Goal: Task Accomplishment & Management: Use online tool/utility

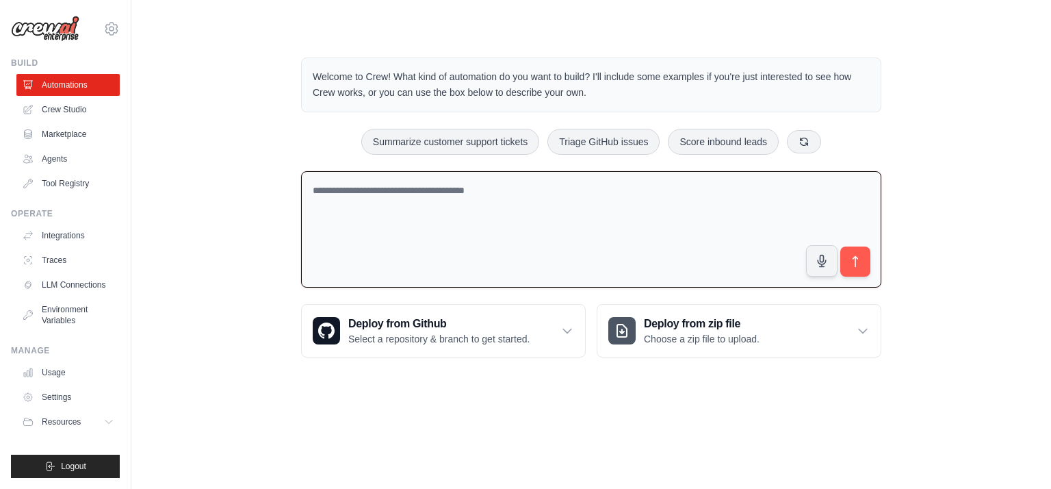
click at [558, 207] on textarea at bounding box center [591, 229] width 580 height 117
click at [504, 185] on textarea at bounding box center [591, 229] width 580 height 117
click at [369, 190] on textarea "**********" at bounding box center [591, 229] width 580 height 117
click at [371, 187] on textarea "**********" at bounding box center [591, 229] width 580 height 117
click at [573, 220] on textarea "**********" at bounding box center [591, 229] width 580 height 117
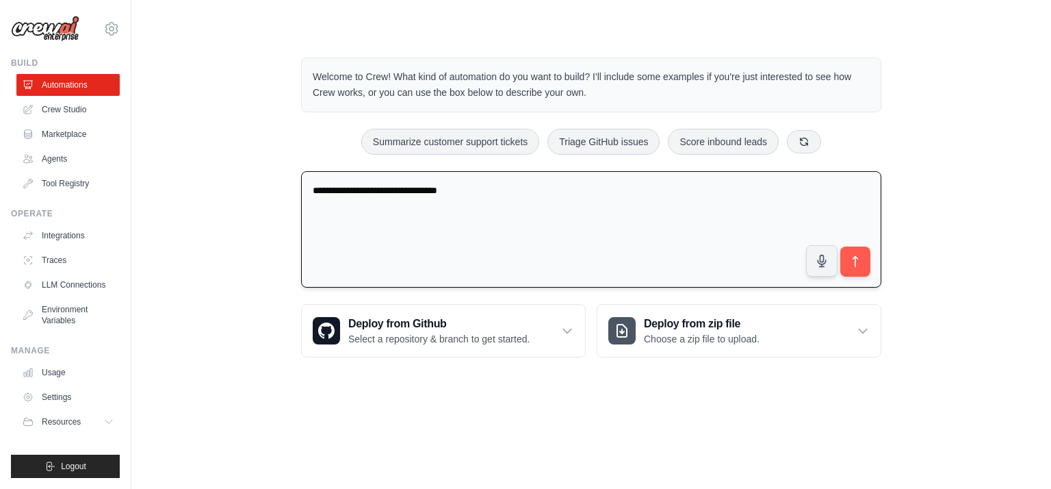
click at [549, 184] on textarea "**********" at bounding box center [591, 229] width 580 height 117
type textarea "**********"
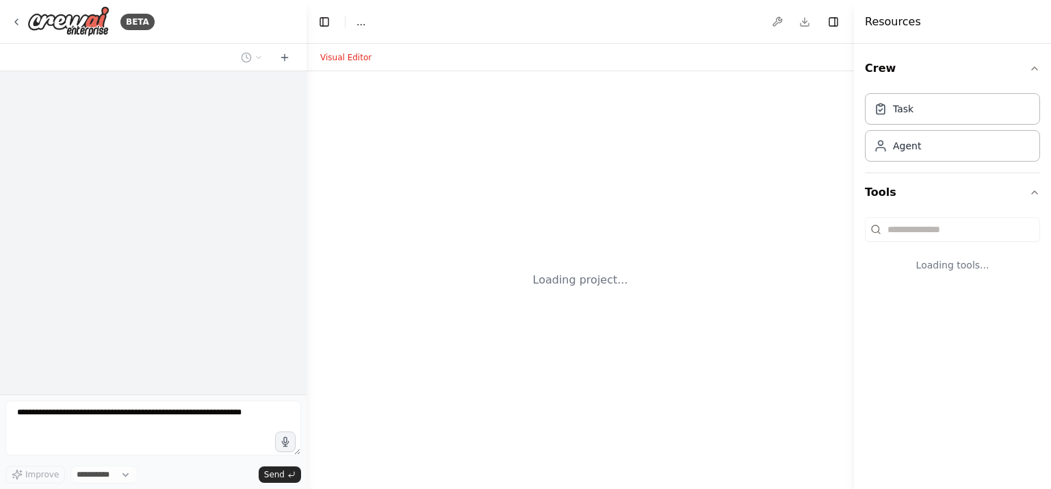
select select "****"
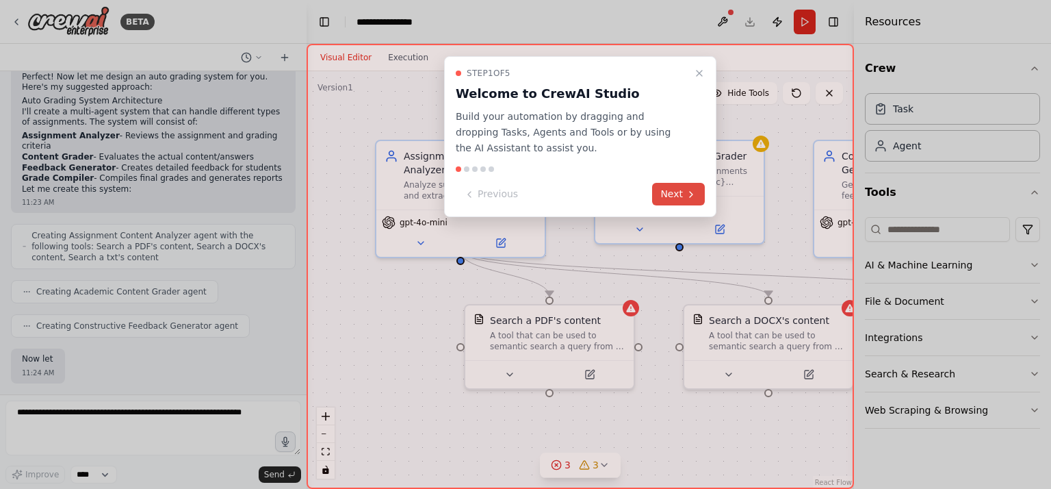
scroll to position [381, 0]
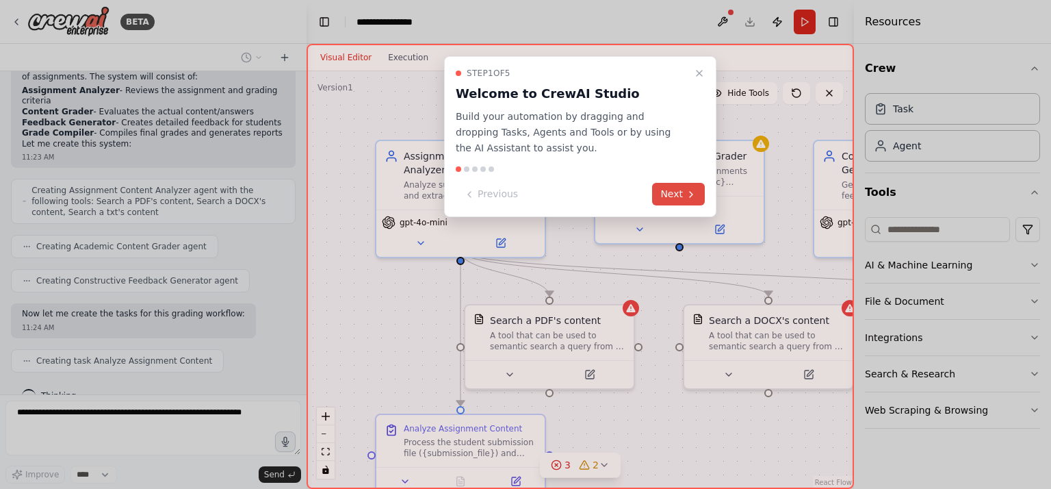
click at [679, 190] on button "Next" at bounding box center [678, 194] width 53 height 23
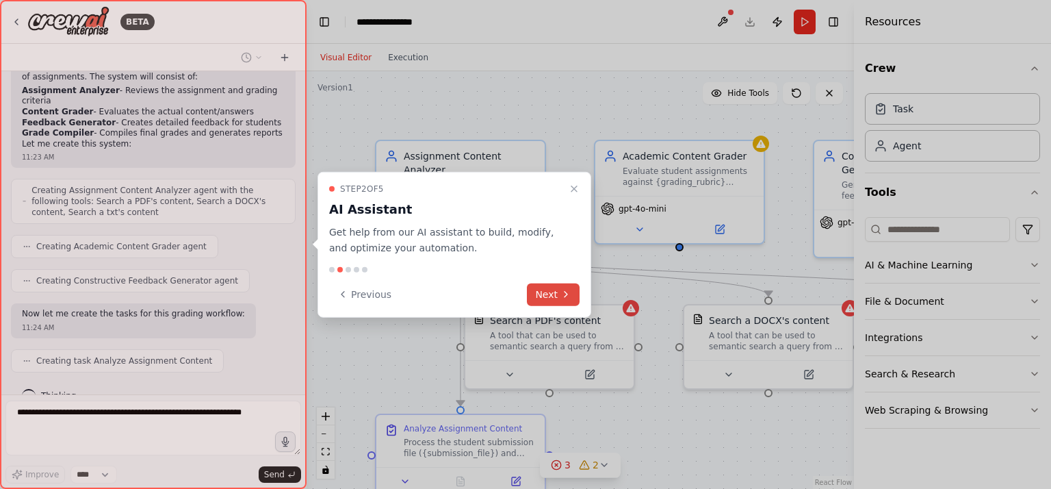
click at [561, 289] on icon at bounding box center [565, 294] width 11 height 11
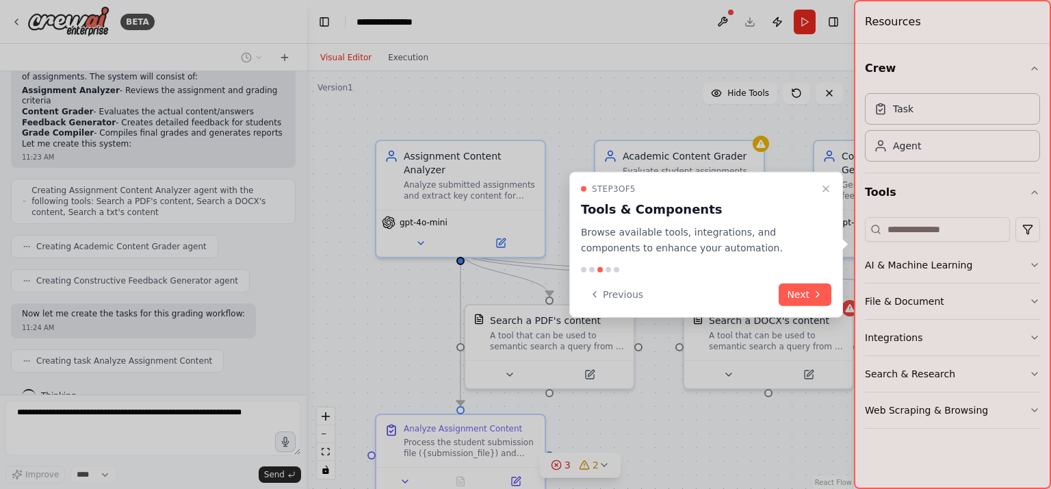
scroll to position [415, 0]
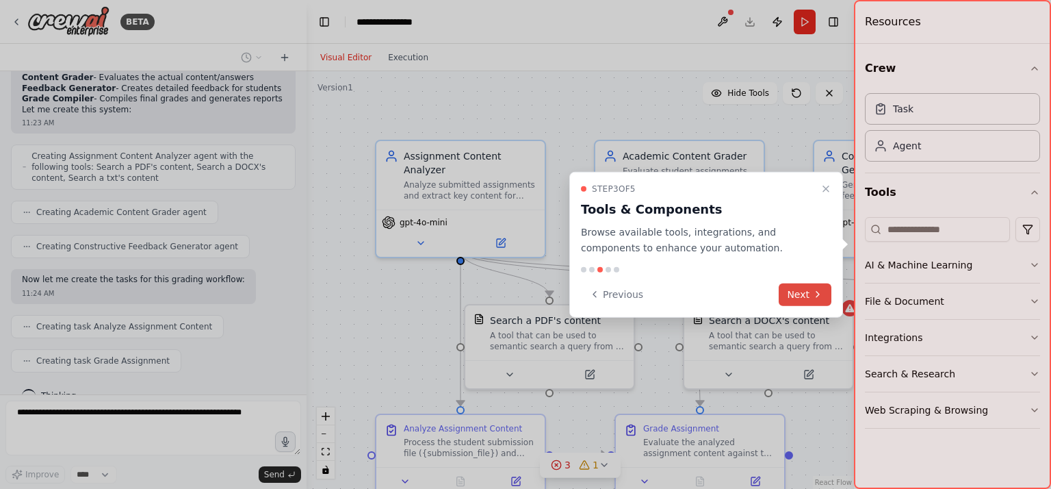
click at [793, 296] on button "Next" at bounding box center [805, 294] width 53 height 23
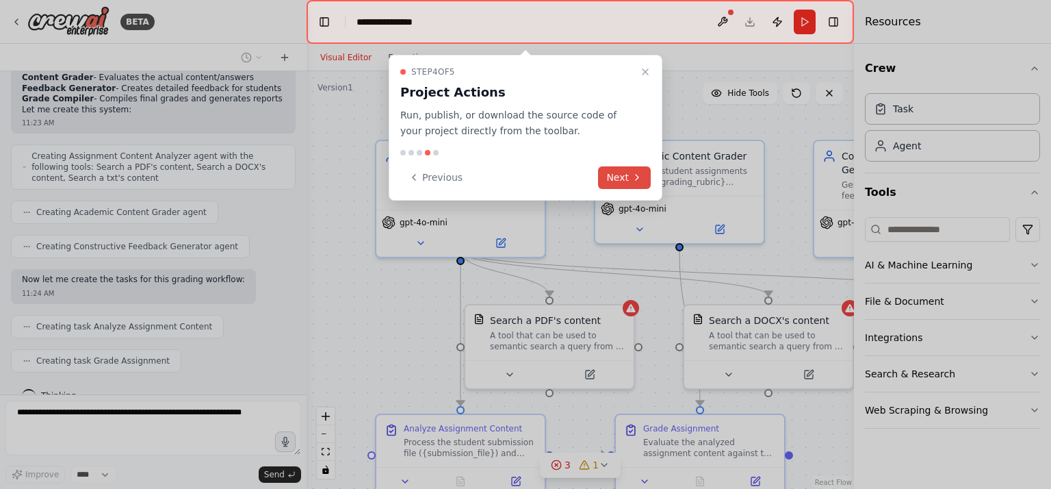
click at [625, 180] on button "Next" at bounding box center [624, 177] width 53 height 23
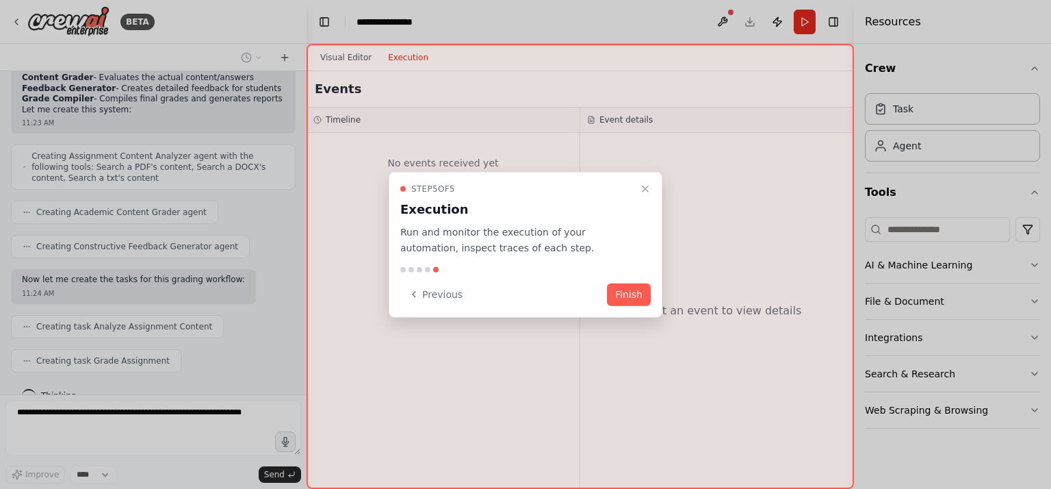
scroll to position [449, 0]
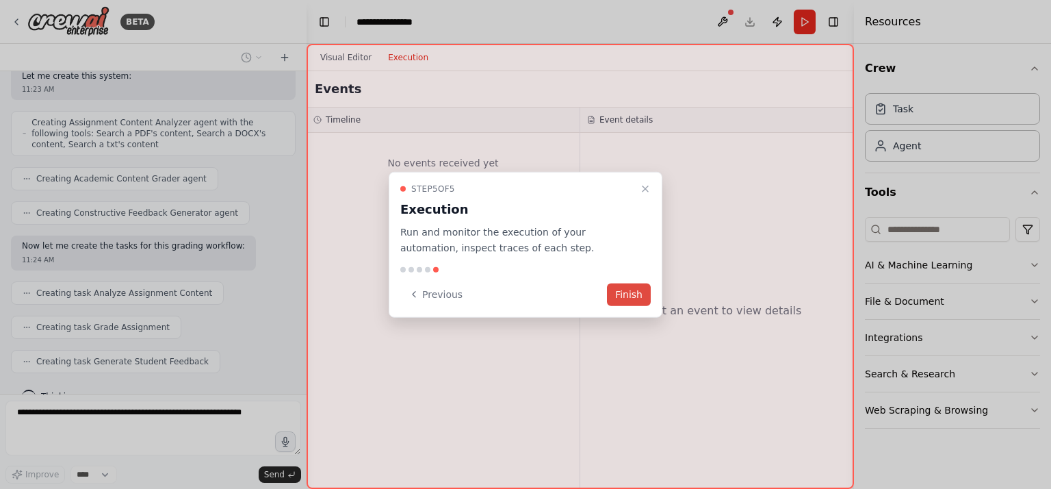
click at [631, 294] on button "Finish" at bounding box center [629, 294] width 44 height 23
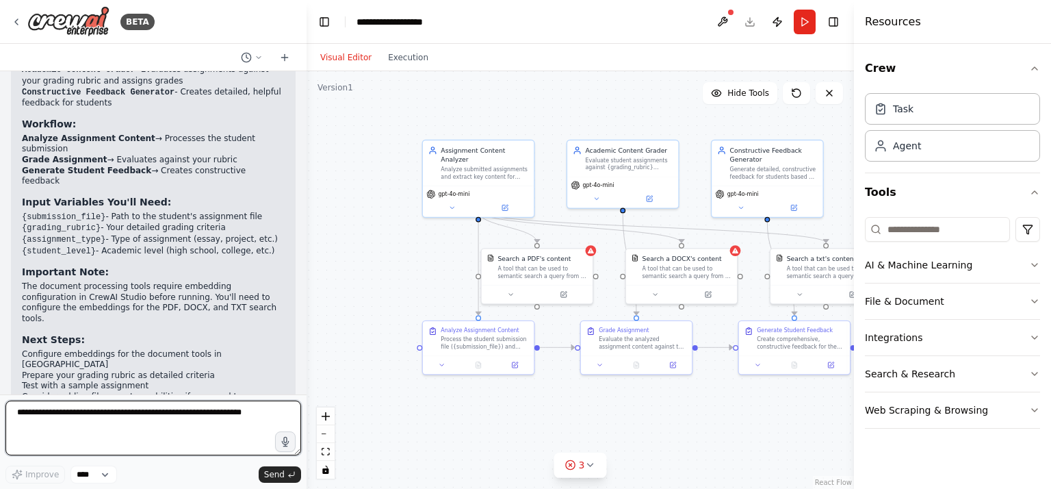
scroll to position [966, 0]
click at [583, 466] on span "3" at bounding box center [582, 465] width 6 height 14
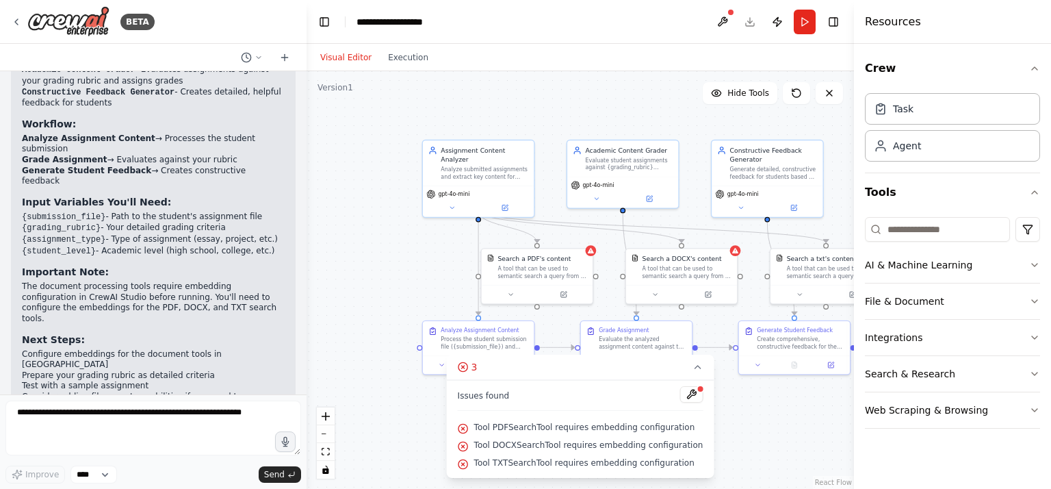
click at [682, 434] on div "Tool PDFSearchTool requires embedding configuration" at bounding box center [581, 428] width 246 height 18
click at [756, 382] on div ".deletable-edge-delete-btn { width: 20px; height: 20px; border: 0px solid #ffff…" at bounding box center [580, 279] width 547 height 417
click at [727, 469] on div ".deletable-edge-delete-btn { width: 20px; height: 20px; border: 0px solid #ffff…" at bounding box center [580, 279] width 547 height 417
click at [387, 236] on div ".deletable-edge-delete-btn { width: 20px; height: 20px; border: 0px solid #ffff…" at bounding box center [580, 279] width 547 height 417
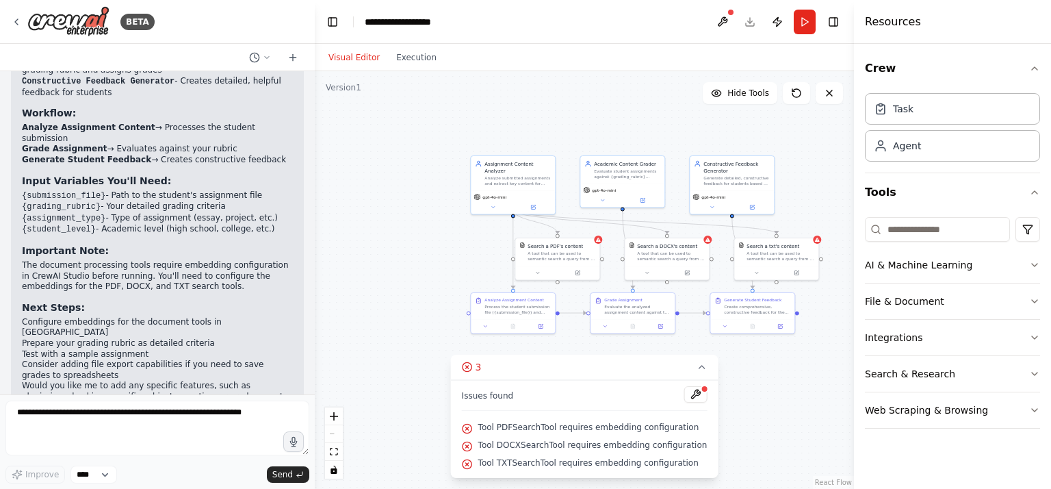
drag, startPoint x: 303, startPoint y: 339, endPoint x: 318, endPoint y: 281, distance: 60.1
click at [318, 281] on div "BETA I want to build Auto grading system .Sugget me idea how to start 11:23 AM …" at bounding box center [525, 244] width 1051 height 489
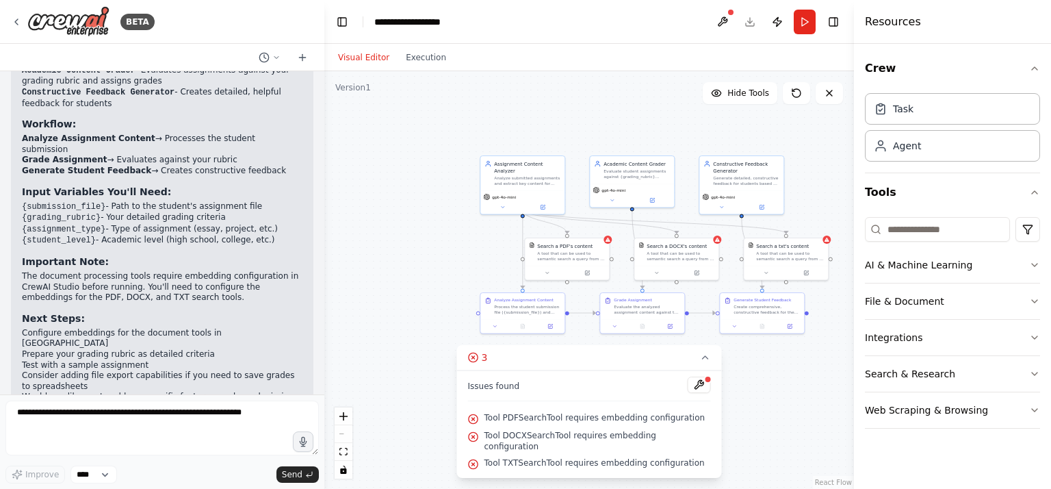
drag, startPoint x: 315, startPoint y: 331, endPoint x: 324, endPoint y: 296, distance: 36.2
click at [324, 296] on div "BETA I want to build Auto grading system .Sugget me idea how to start 11:23 AM …" at bounding box center [525, 244] width 1051 height 489
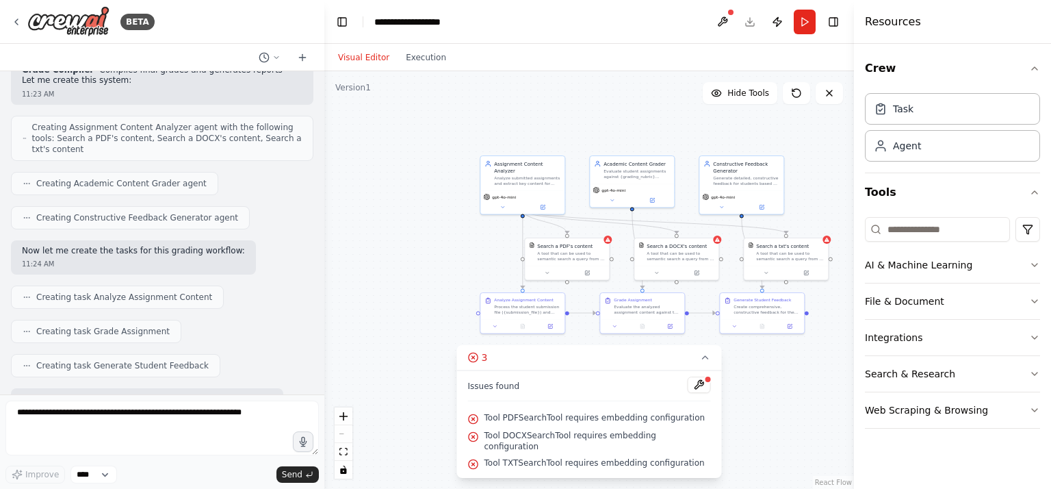
scroll to position [411, 0]
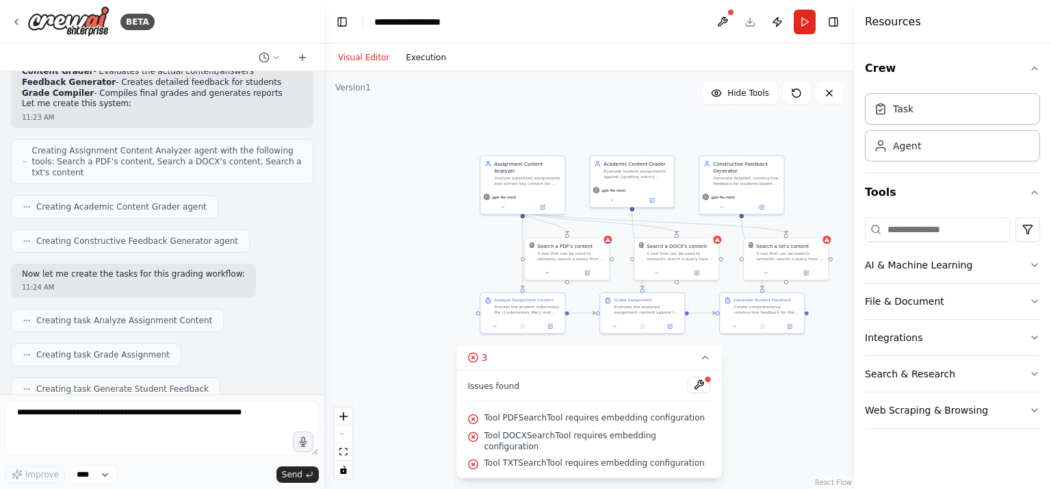
click at [424, 57] on button "Execution" at bounding box center [426, 57] width 57 height 16
click at [365, 60] on button "Visual Editor" at bounding box center [364, 57] width 68 height 16
click at [983, 265] on button "AI & Machine Learning" at bounding box center [952, 265] width 175 height 36
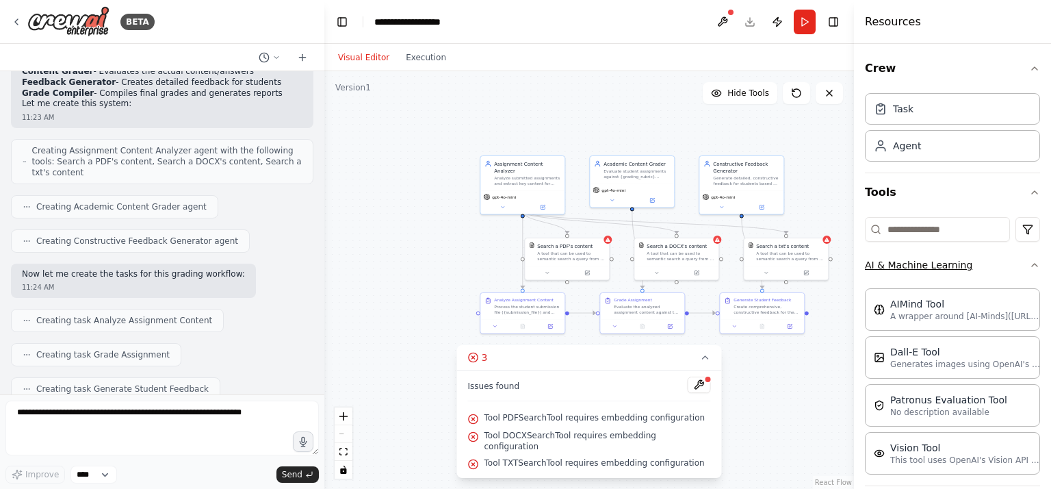
click at [983, 265] on button "AI & Machine Learning" at bounding box center [952, 265] width 175 height 36
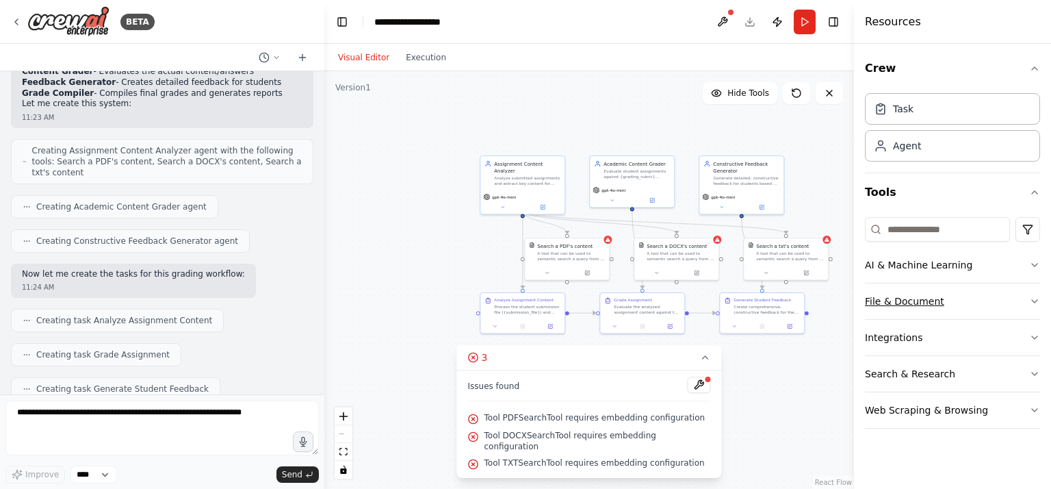
click at [936, 292] on button "File & Document" at bounding box center [952, 301] width 175 height 36
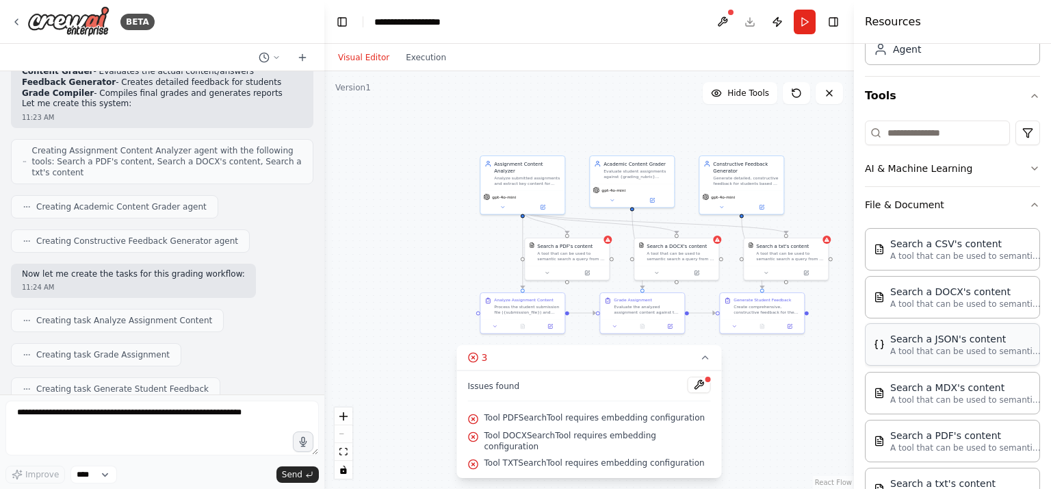
scroll to position [68, 0]
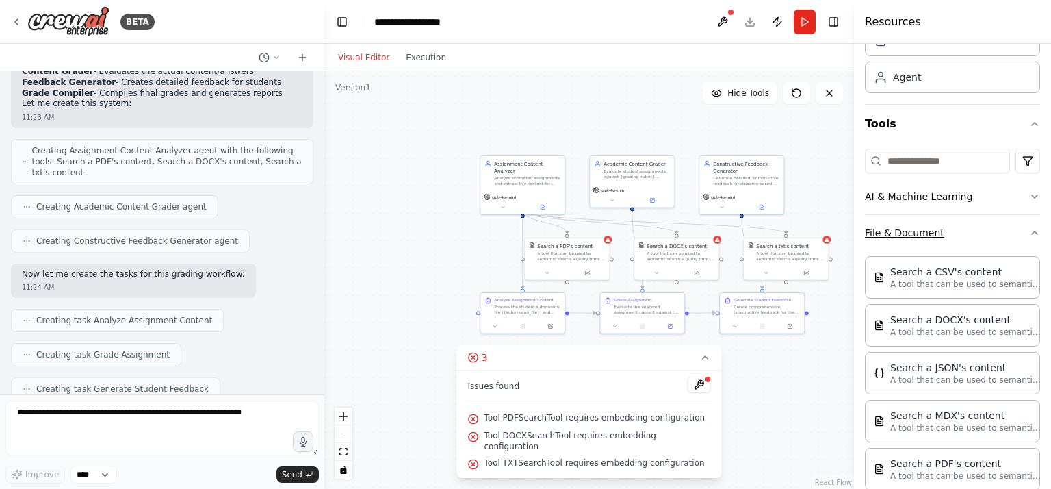
click at [898, 237] on button "File & Document" at bounding box center [952, 233] width 175 height 36
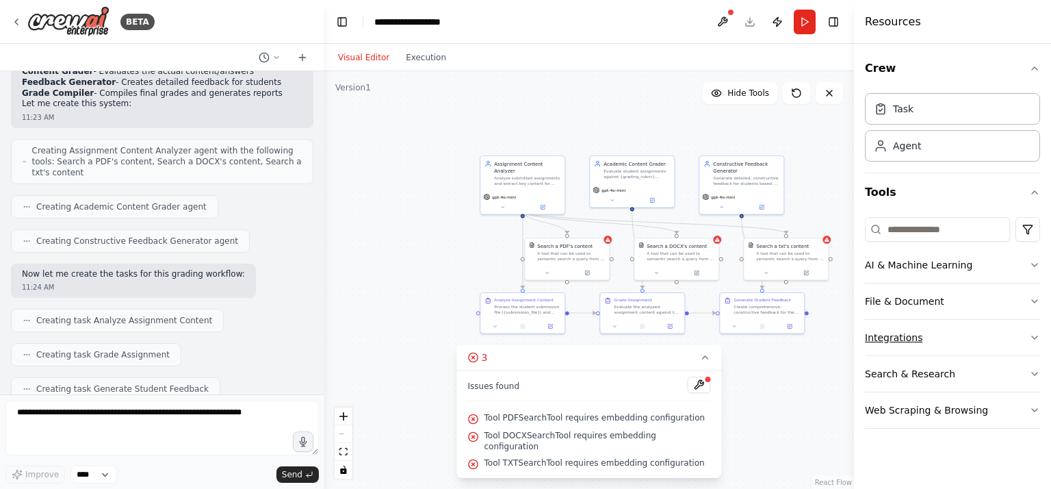
click at [898, 336] on button "Integrations" at bounding box center [952, 338] width 175 height 36
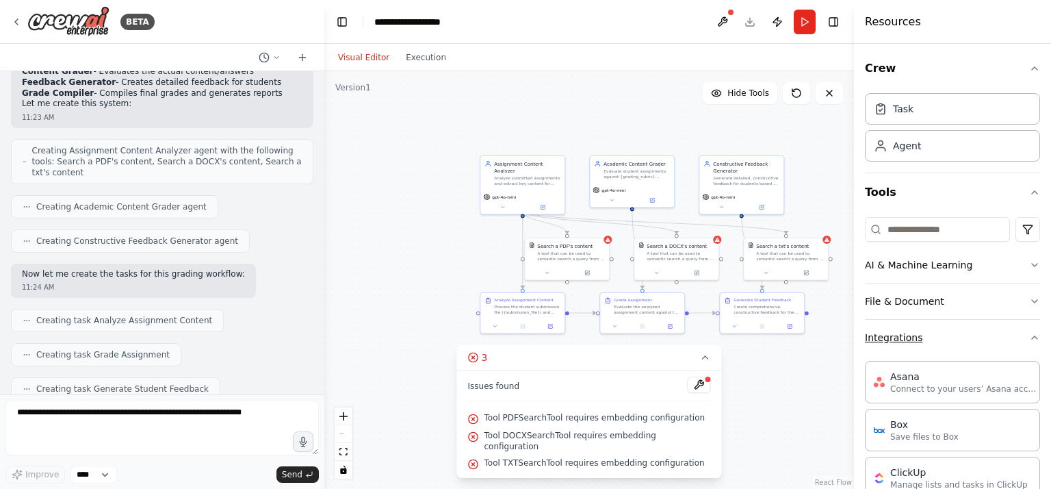
click at [903, 328] on button "Integrations" at bounding box center [952, 338] width 175 height 36
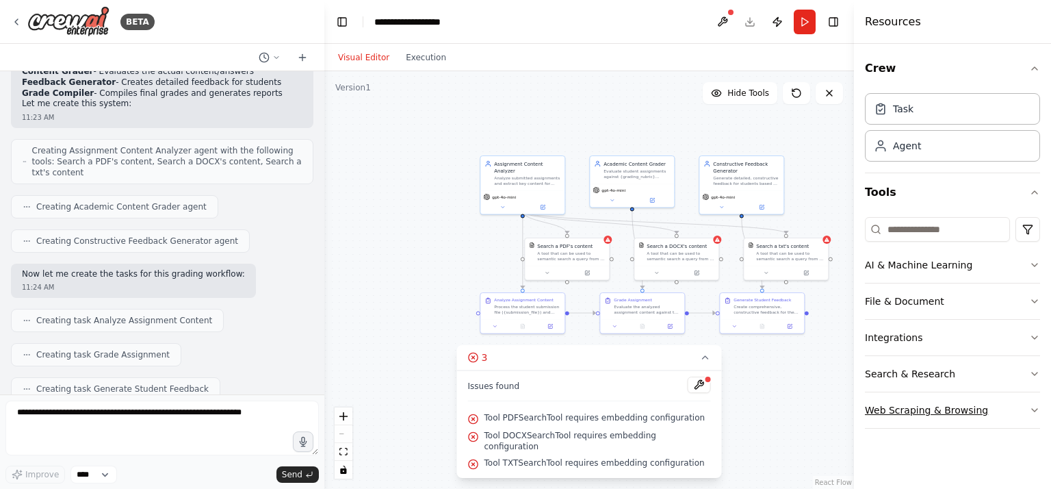
click at [911, 407] on button "Web Scraping & Browsing" at bounding box center [952, 410] width 175 height 36
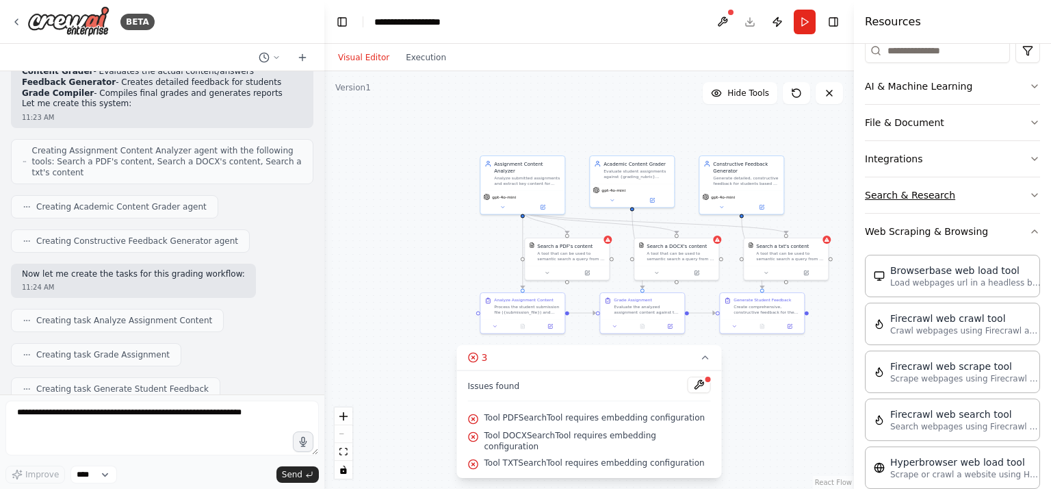
scroll to position [205, 0]
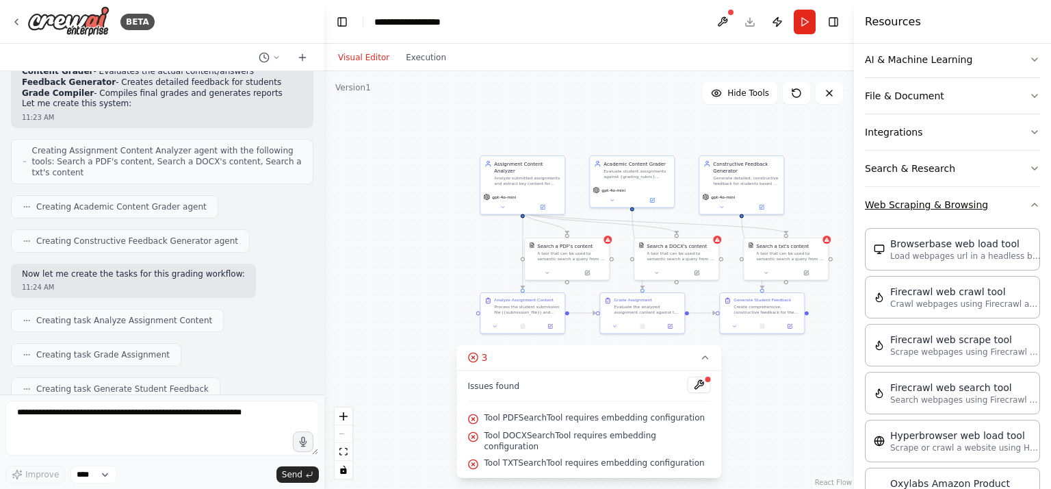
click at [927, 202] on button "Web Scraping & Browsing" at bounding box center [952, 205] width 175 height 36
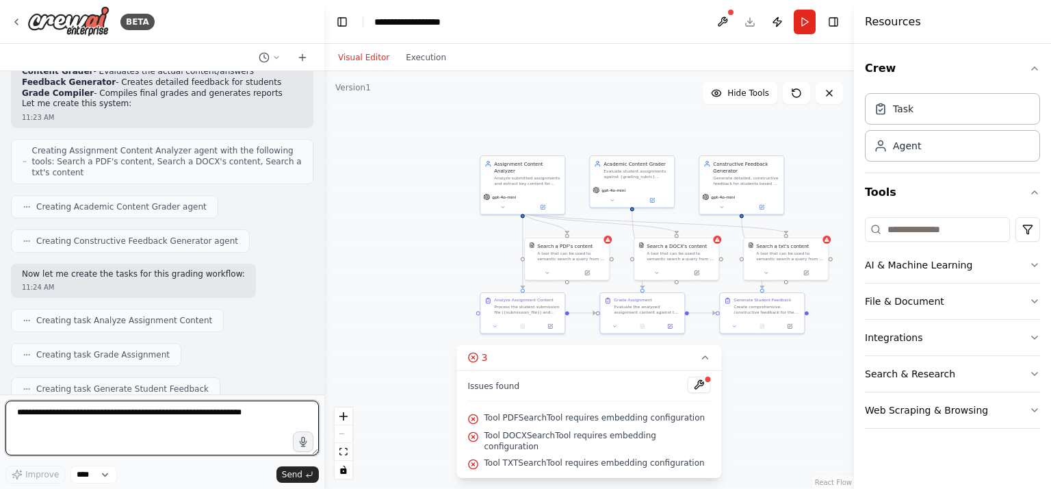
drag, startPoint x: 20, startPoint y: 416, endPoint x: 57, endPoint y: 411, distance: 37.4
click at [57, 411] on textarea at bounding box center [161, 427] width 313 height 55
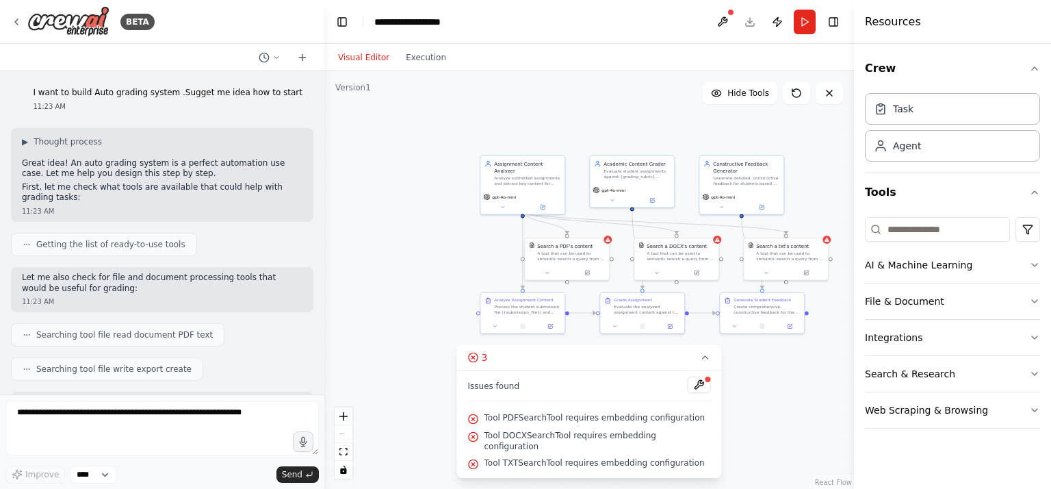
click at [186, 90] on p "I want to build Auto grading system .Sugget me idea how to start" at bounding box center [168, 93] width 270 height 11
click at [193, 94] on p "I want to build Auto grading system .Sugget me idea how to start" at bounding box center [168, 93] width 270 height 11
click at [185, 94] on p "I want to build Auto grading system .Sugget me idea how to start" at bounding box center [168, 93] width 270 height 11
click at [301, 57] on icon at bounding box center [302, 57] width 6 height 0
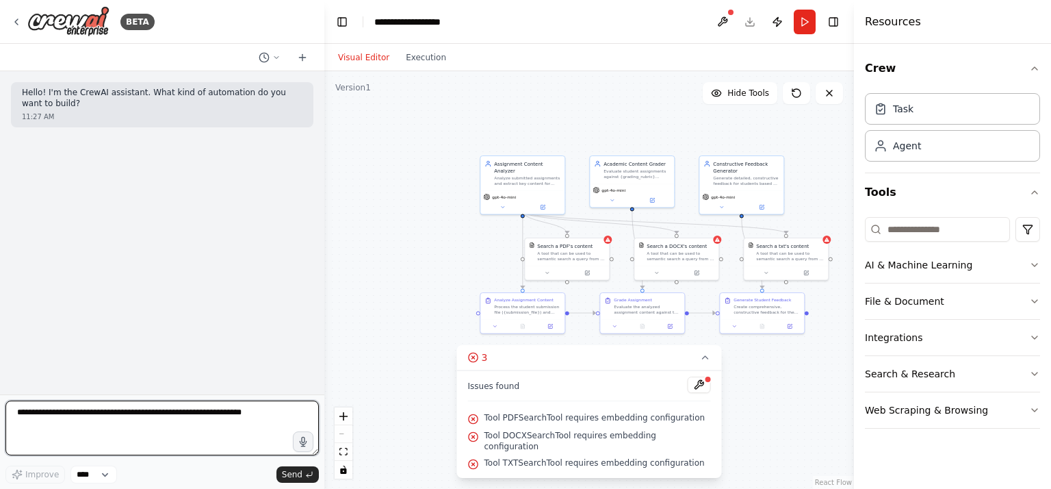
click at [70, 424] on textarea at bounding box center [161, 427] width 313 height 55
click at [120, 429] on textarea at bounding box center [161, 427] width 313 height 55
click at [57, 418] on textarea at bounding box center [161, 427] width 313 height 55
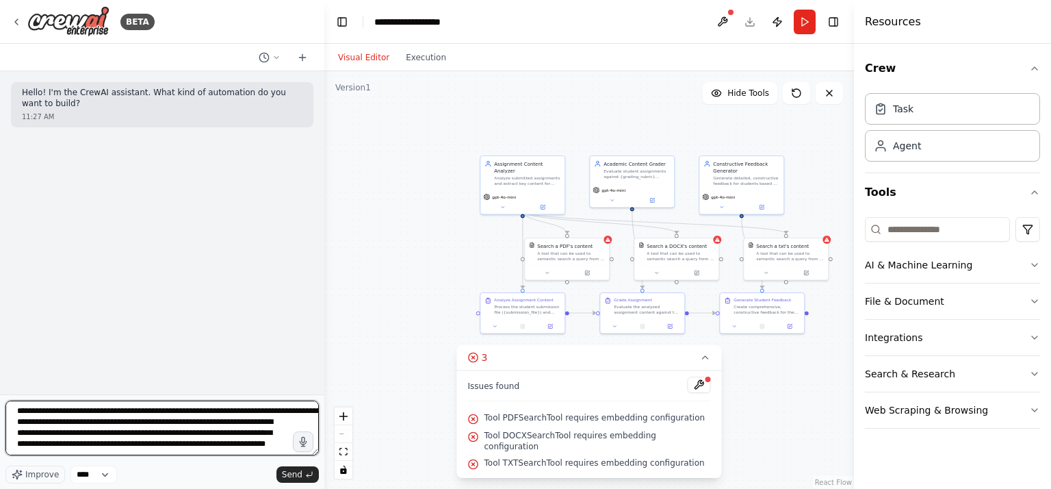
type textarea "**********"
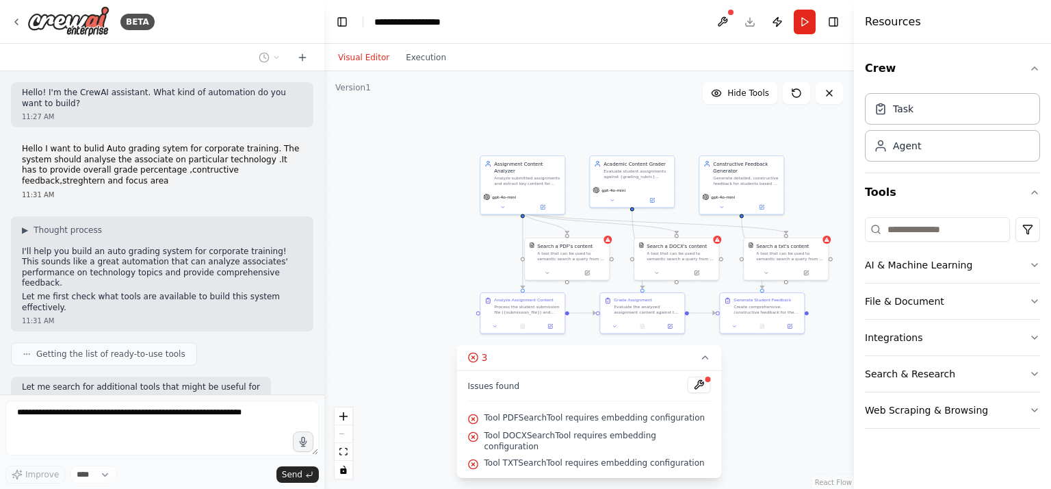
scroll to position [96, 0]
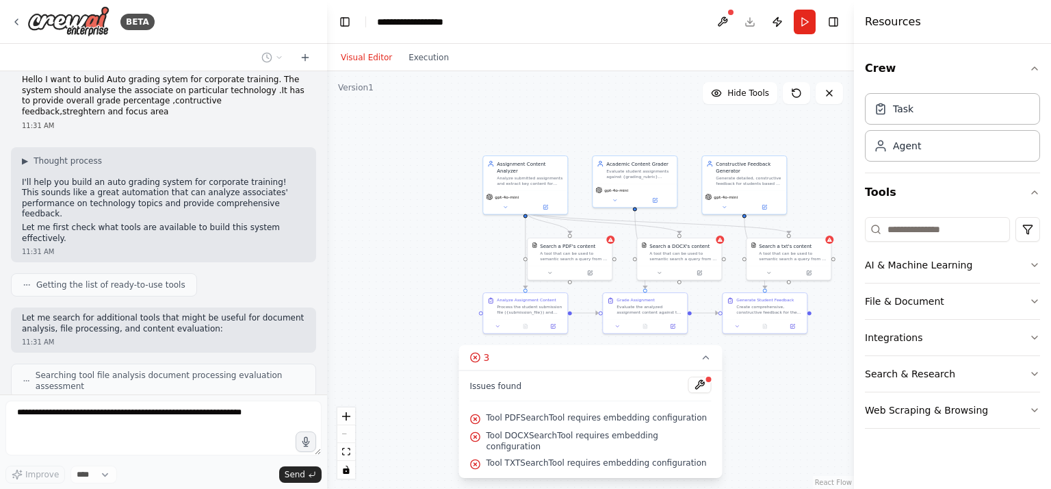
drag, startPoint x: 318, startPoint y: 368, endPoint x: 327, endPoint y: 350, distance: 20.5
click at [327, 350] on div "**********" at bounding box center [525, 244] width 1051 height 489
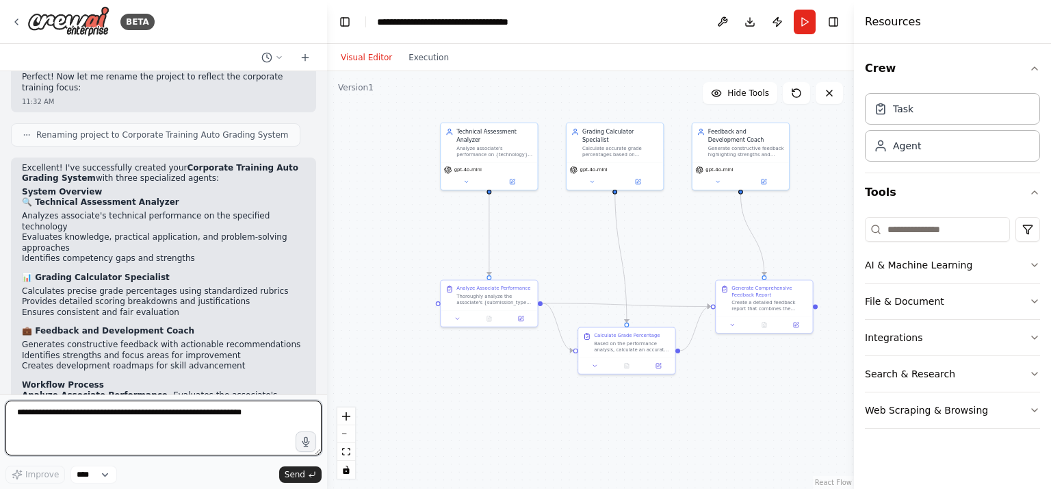
scroll to position [1646, 0]
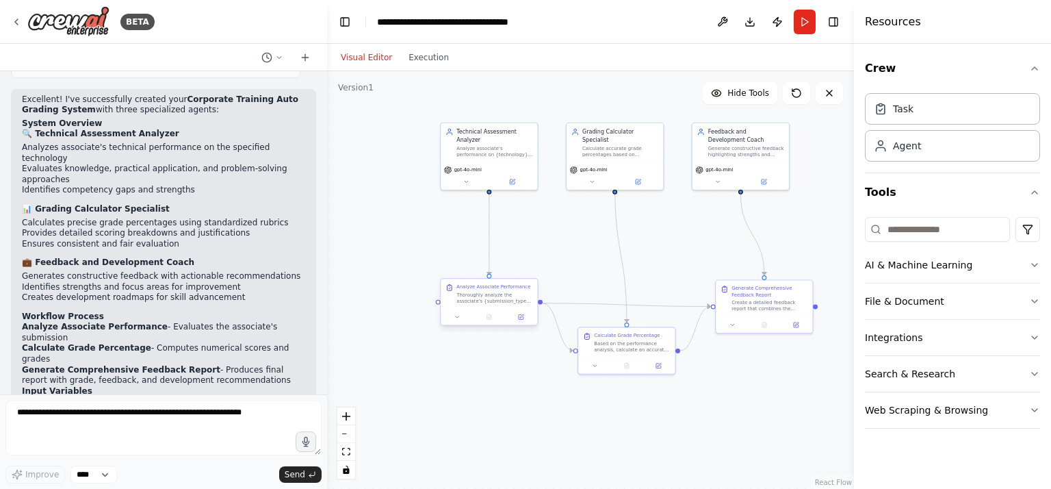
click at [501, 298] on div "Thoroughly analyze the associate's {submission_type} on {technology} by evaluat…" at bounding box center [494, 297] width 76 height 12
click at [969, 105] on div "Task" at bounding box center [952, 107] width 175 height 31
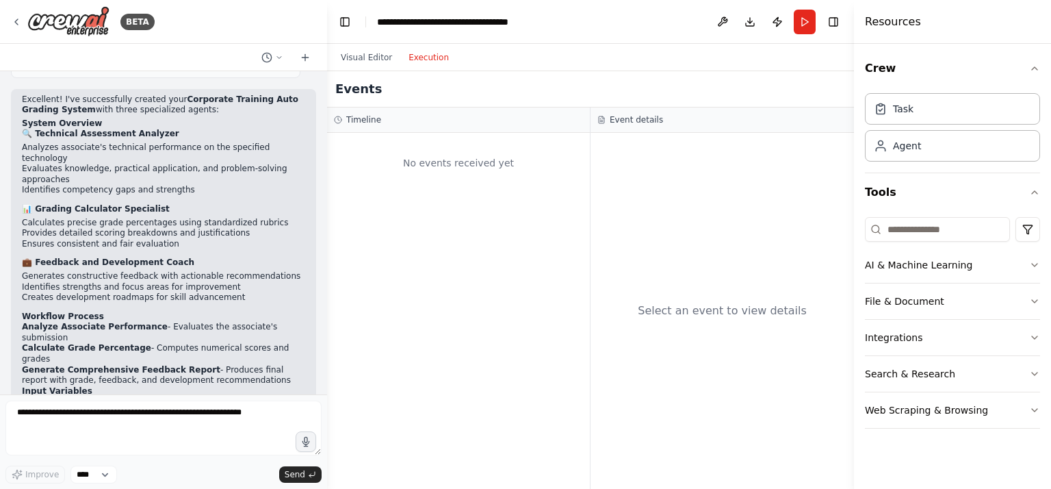
click at [426, 57] on button "Execution" at bounding box center [428, 57] width 57 height 16
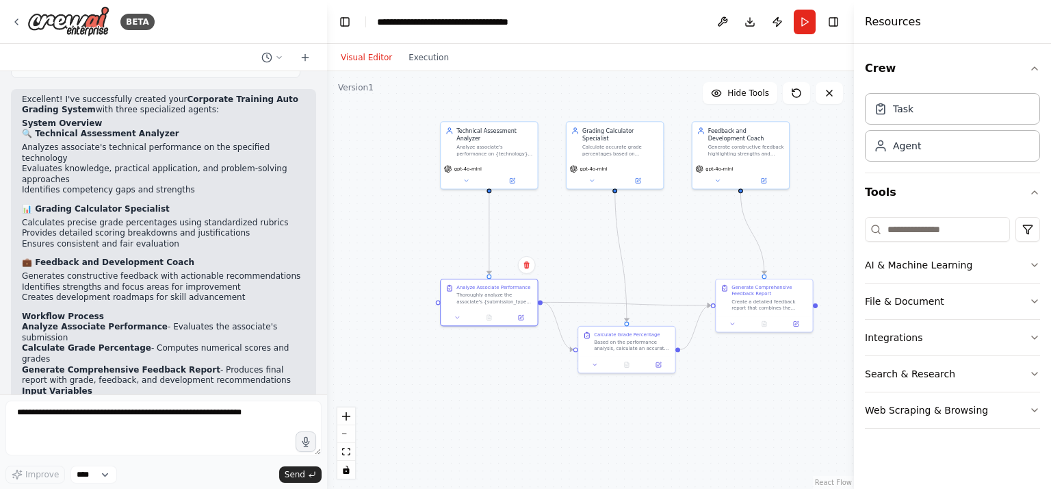
click at [361, 57] on button "Visual Editor" at bounding box center [367, 57] width 68 height 16
click at [750, 22] on button "Download" at bounding box center [750, 22] width 22 height 25
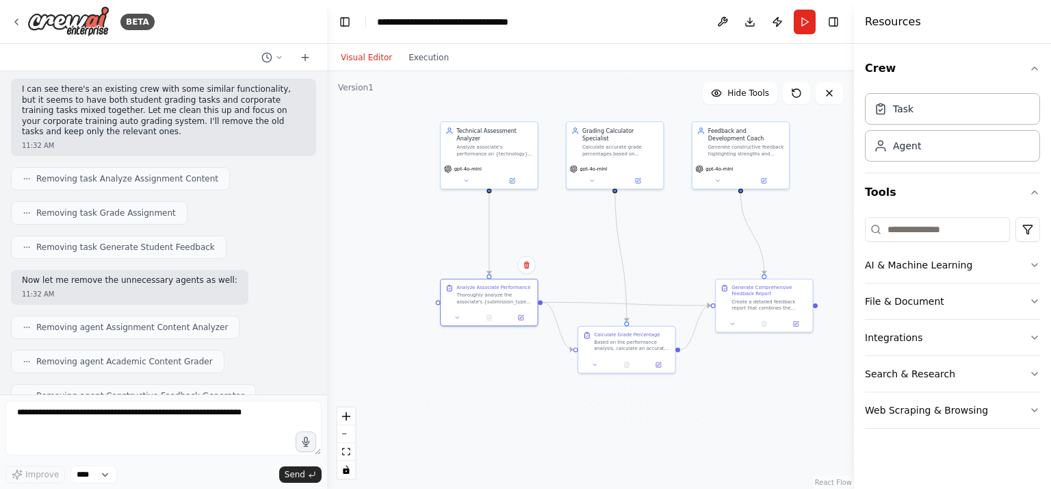
scroll to position [958, 0]
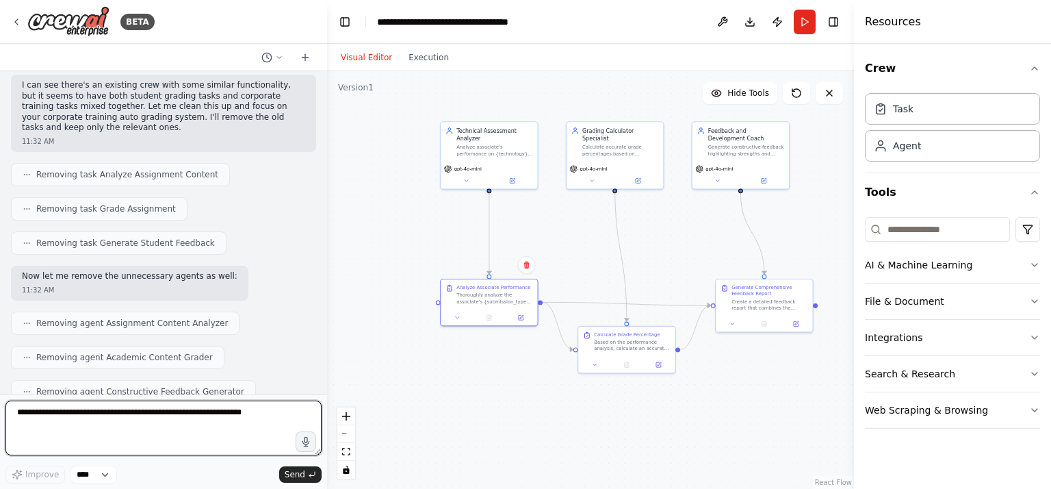
click at [66, 410] on textarea at bounding box center [163, 427] width 316 height 55
type textarea "**********"
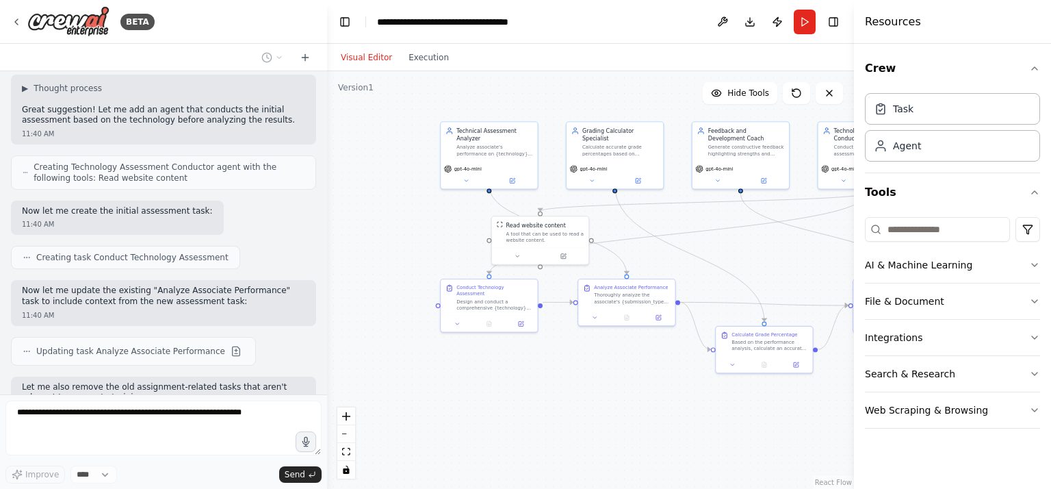
scroll to position [2243, 0]
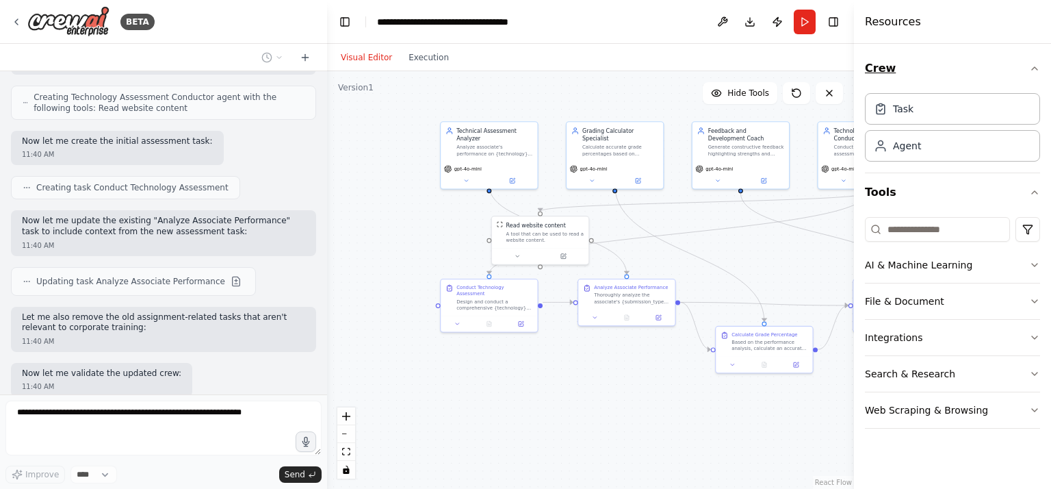
click at [1037, 63] on icon "button" at bounding box center [1034, 68] width 11 height 11
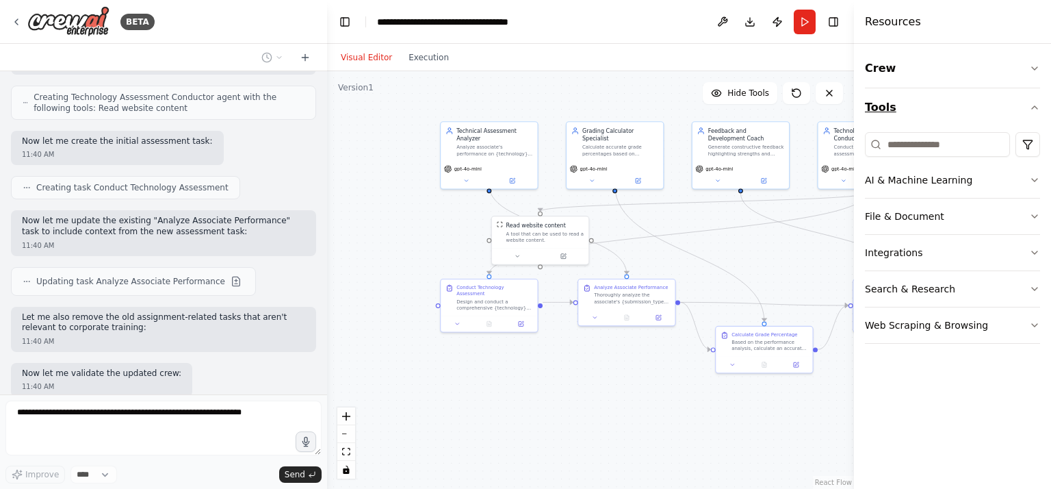
click at [1034, 106] on icon "button" at bounding box center [1034, 107] width 5 height 3
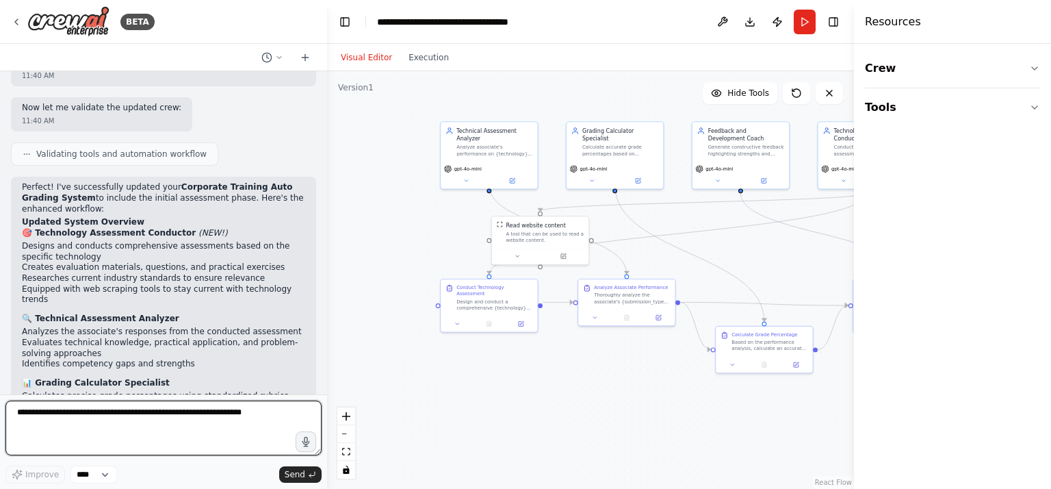
scroll to position [2532, 0]
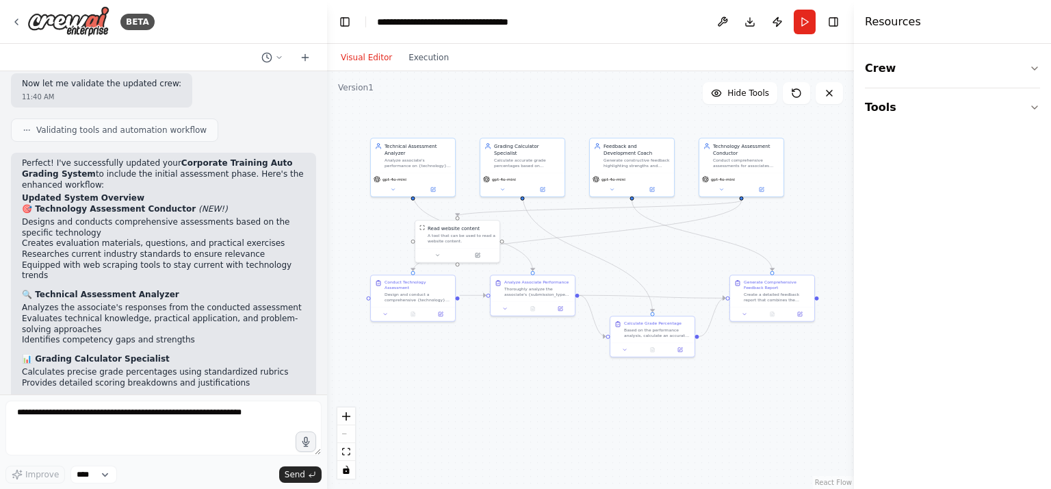
drag, startPoint x: 755, startPoint y: 243, endPoint x: 648, endPoint y: 243, distance: 106.7
click at [648, 243] on div ".deletable-edge-delete-btn { width: 20px; height: 20px; border: 0px solid #ffff…" at bounding box center [590, 279] width 527 height 417
click at [805, 18] on button "Run" at bounding box center [805, 22] width 22 height 25
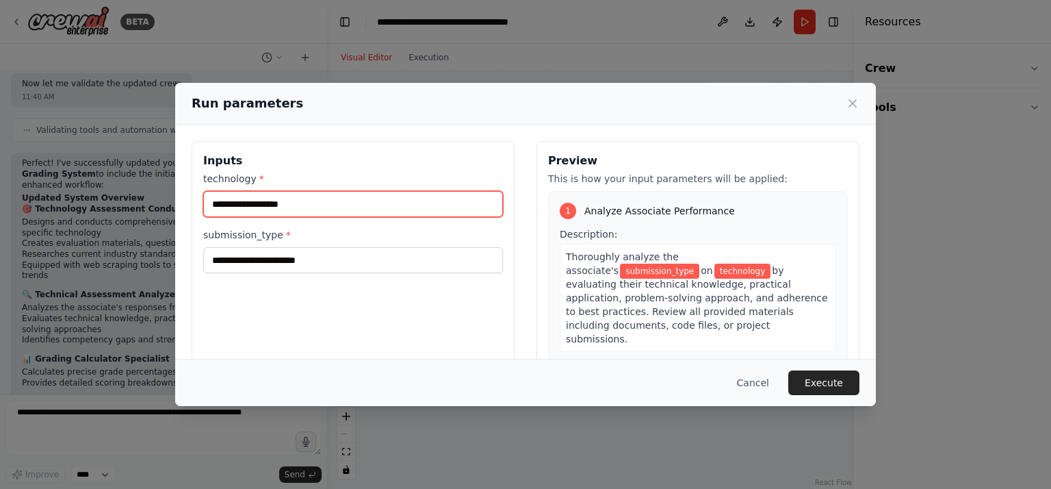
click at [222, 205] on input "technology *" at bounding box center [353, 204] width 300 height 26
type input "****"
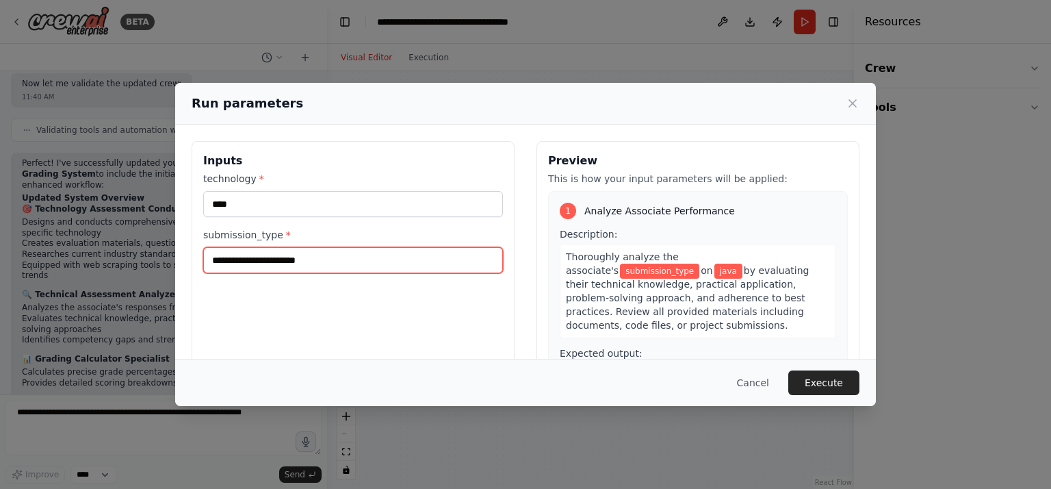
click at [291, 261] on input "submission_type *" at bounding box center [353, 260] width 300 height 26
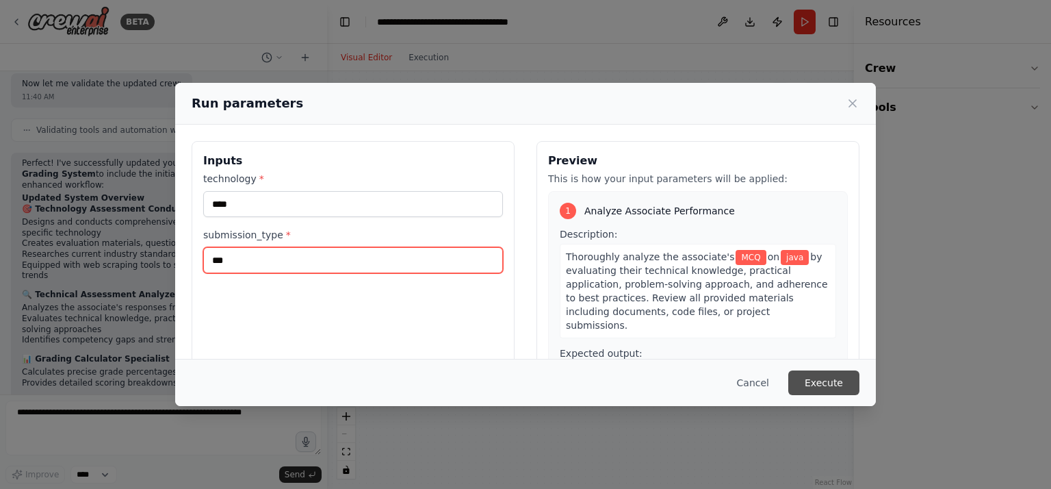
type input "***"
click at [824, 379] on button "Execute" at bounding box center [823, 382] width 71 height 25
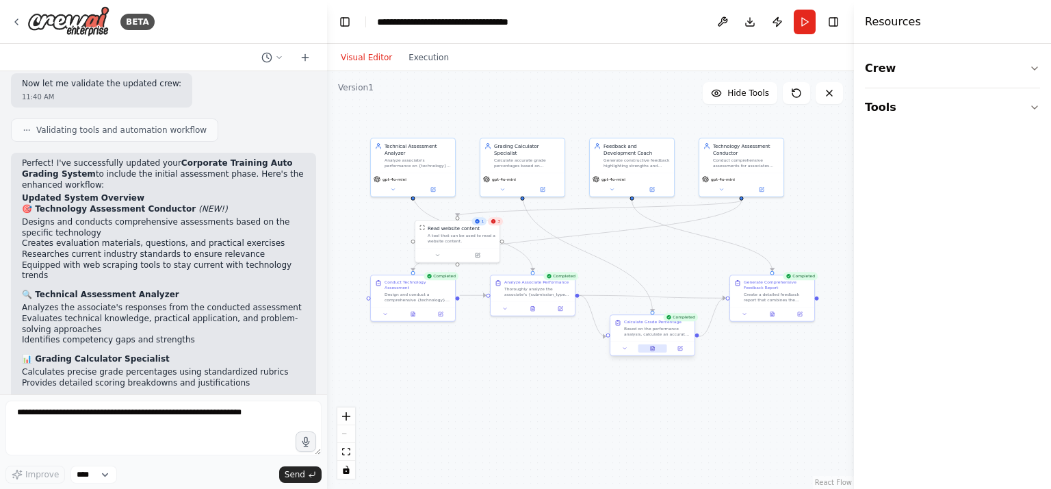
click at [657, 347] on button at bounding box center [652, 348] width 29 height 8
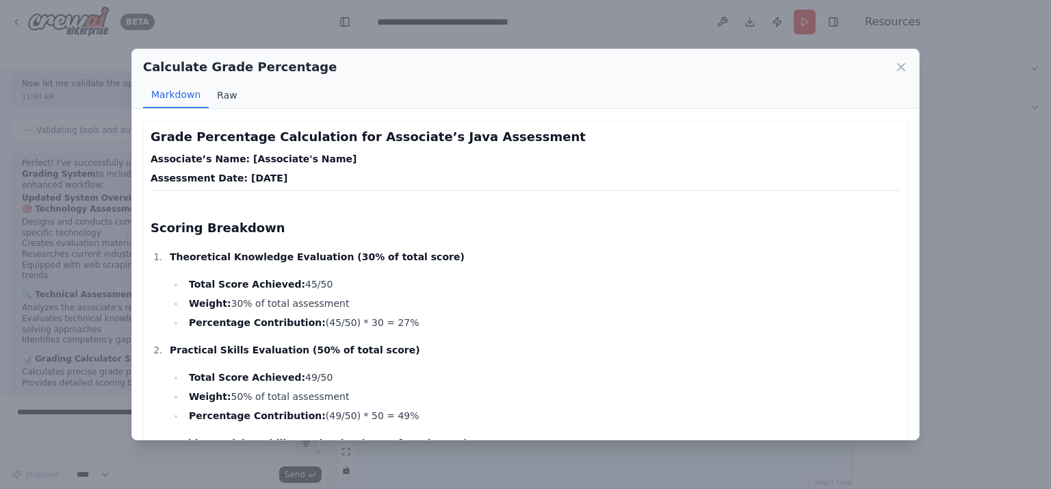
click at [226, 92] on button "Raw" at bounding box center [227, 95] width 36 height 26
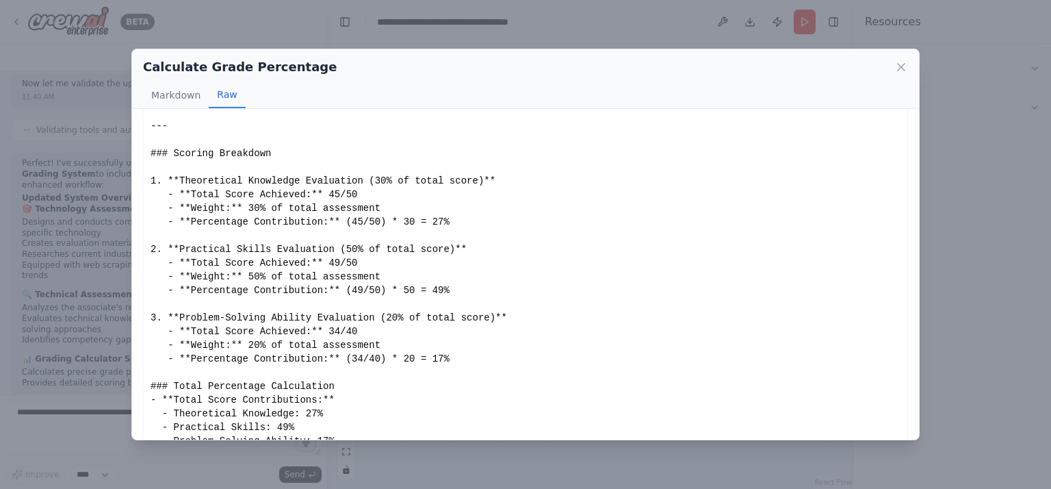
scroll to position [0, 0]
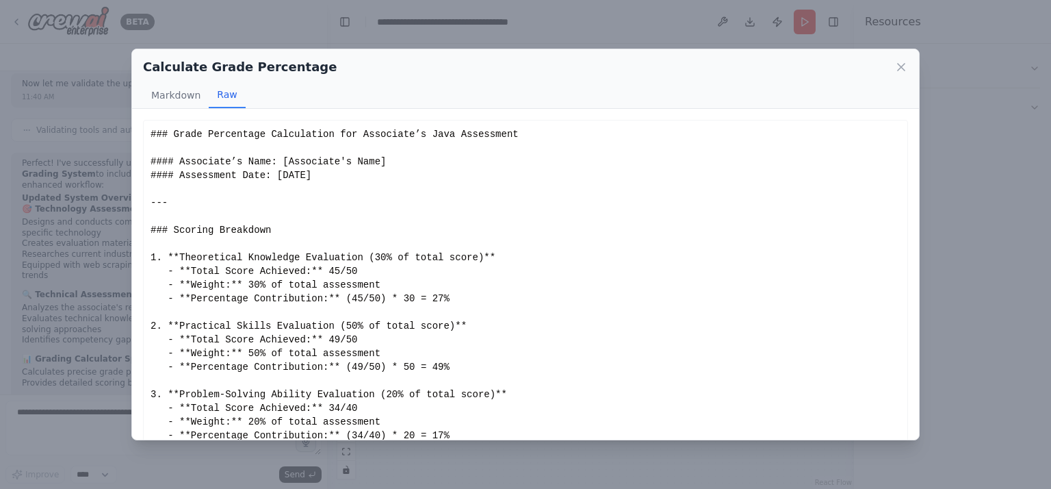
click at [892, 65] on div "Calculate Grade Percentage" at bounding box center [525, 66] width 765 height 19
click at [896, 64] on icon at bounding box center [901, 67] width 14 height 14
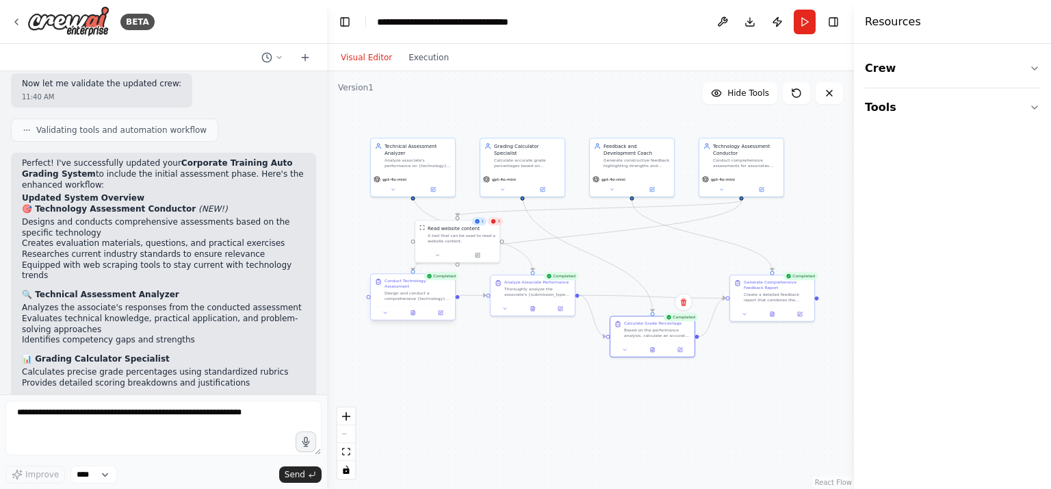
click at [412, 290] on div "Design and conduct a comprehensive {technology} assessment for the associate. C…" at bounding box center [418, 295] width 66 height 11
click at [450, 283] on div "Conduct Technology Assessment" at bounding box center [418, 283] width 66 height 11
click at [417, 310] on button at bounding box center [412, 313] width 29 height 8
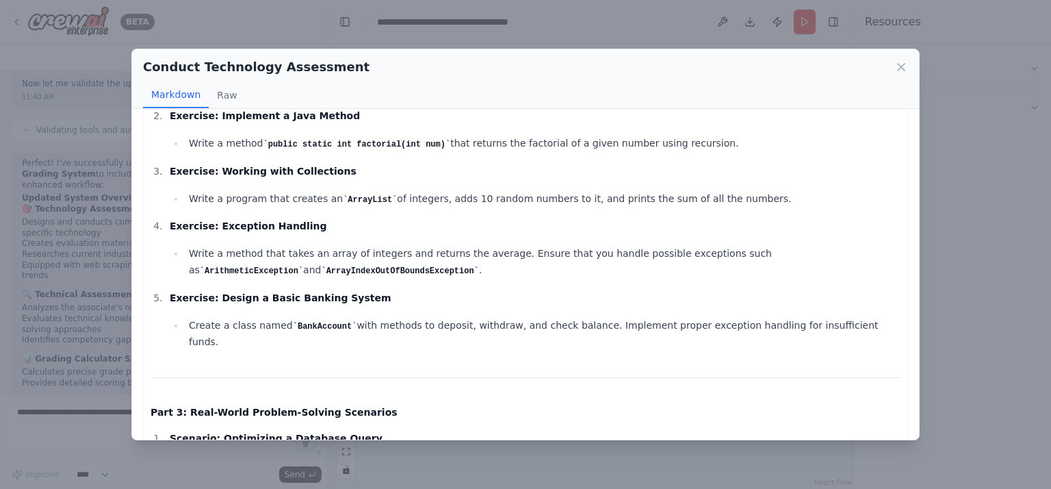
scroll to position [616, 0]
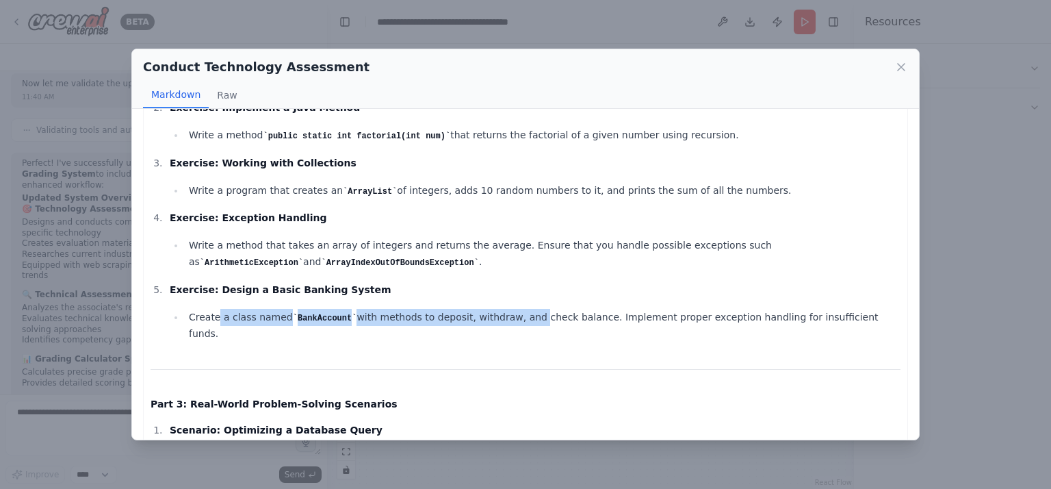
drag, startPoint x: 213, startPoint y: 285, endPoint x: 510, endPoint y: 283, distance: 296.3
click at [510, 309] on li "Create a class named BankAccount with methods to deposit, withdraw, and check b…" at bounding box center [543, 326] width 716 height 34
click at [900, 64] on icon at bounding box center [901, 67] width 14 height 14
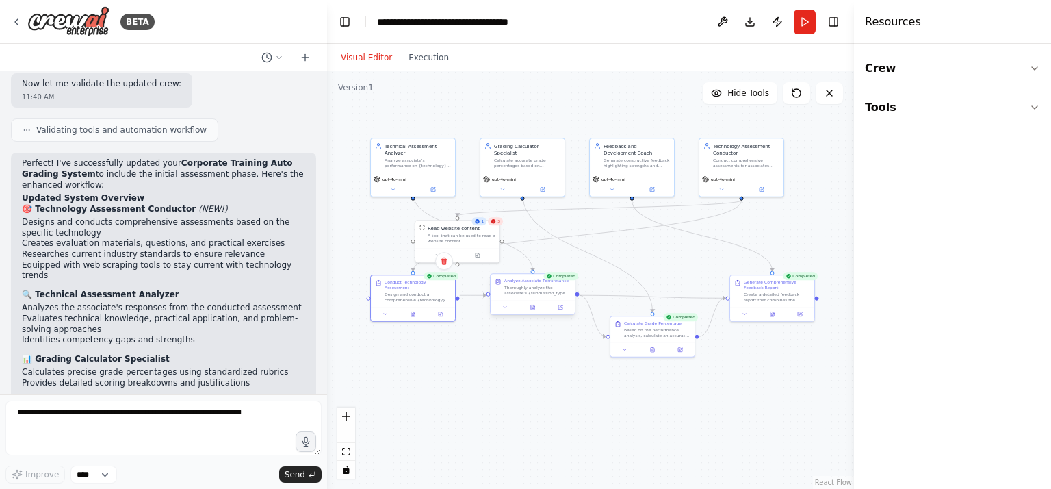
click at [536, 314] on div "Completed Analyze Associate Performance Thoroughly analyze the associate's {sub…" at bounding box center [533, 295] width 86 height 42
click at [530, 310] on button at bounding box center [532, 307] width 29 height 8
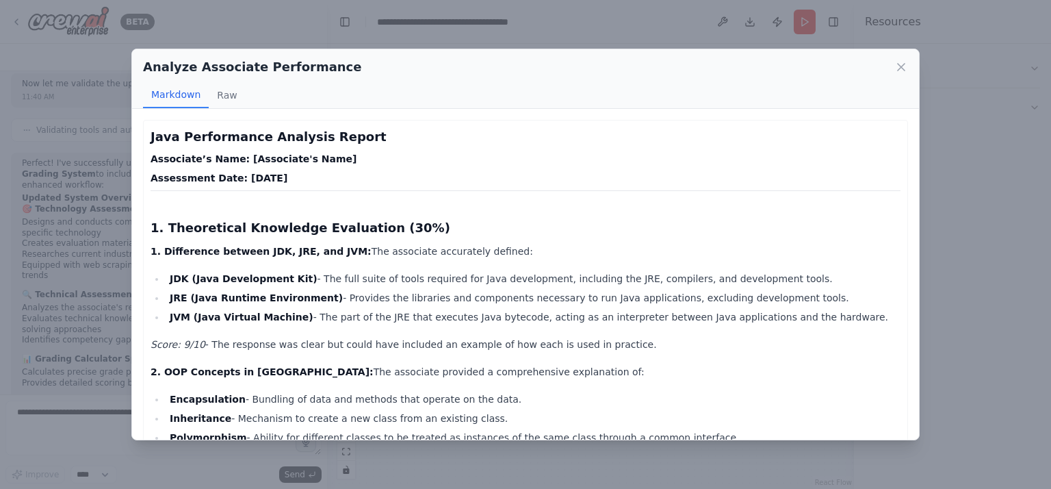
scroll to position [0, 0]
click at [226, 92] on button "Raw" at bounding box center [227, 95] width 36 height 26
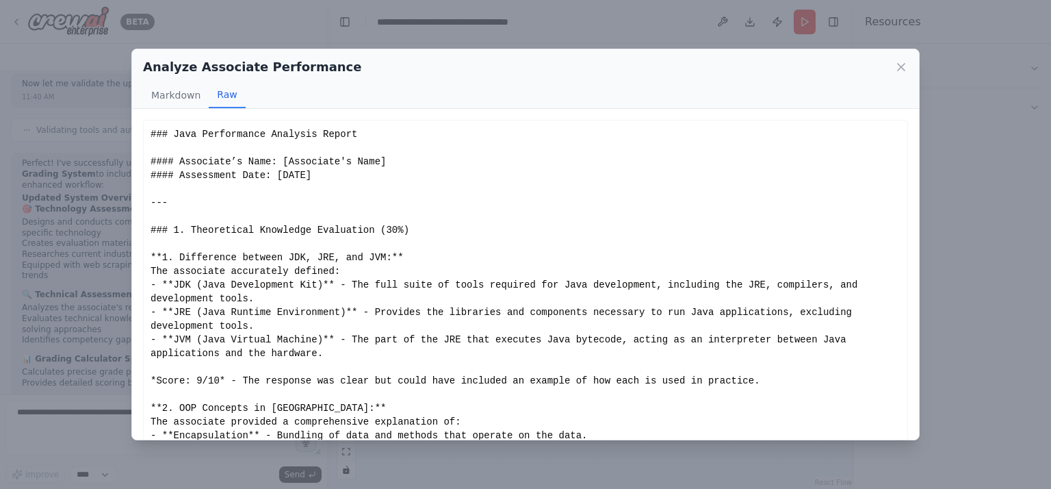
scroll to position [34, 0]
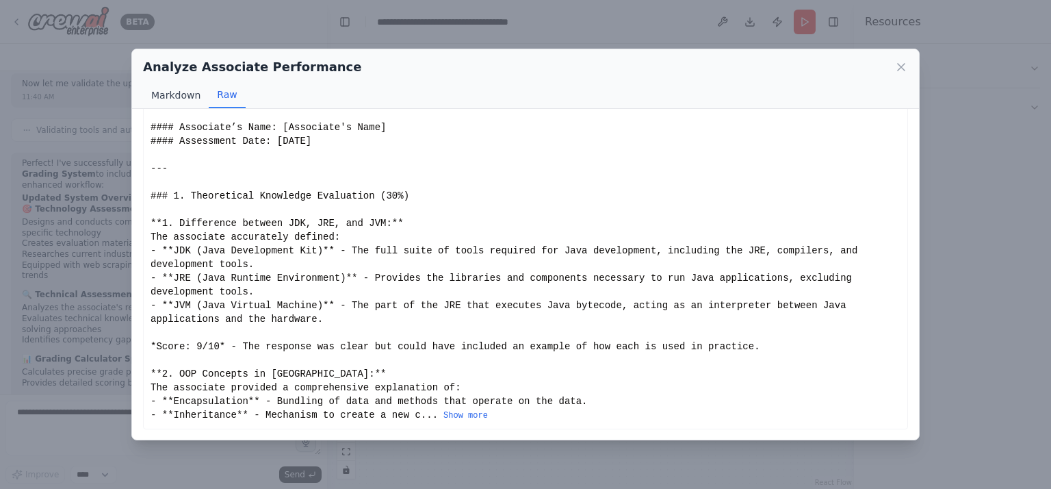
click at [179, 92] on button "Markdown" at bounding box center [176, 95] width 66 height 26
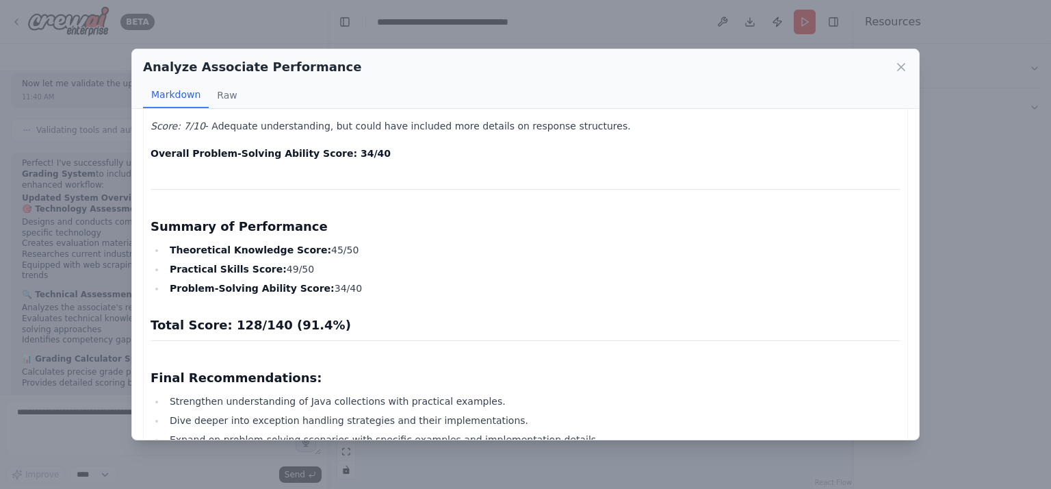
scroll to position [1552, 0]
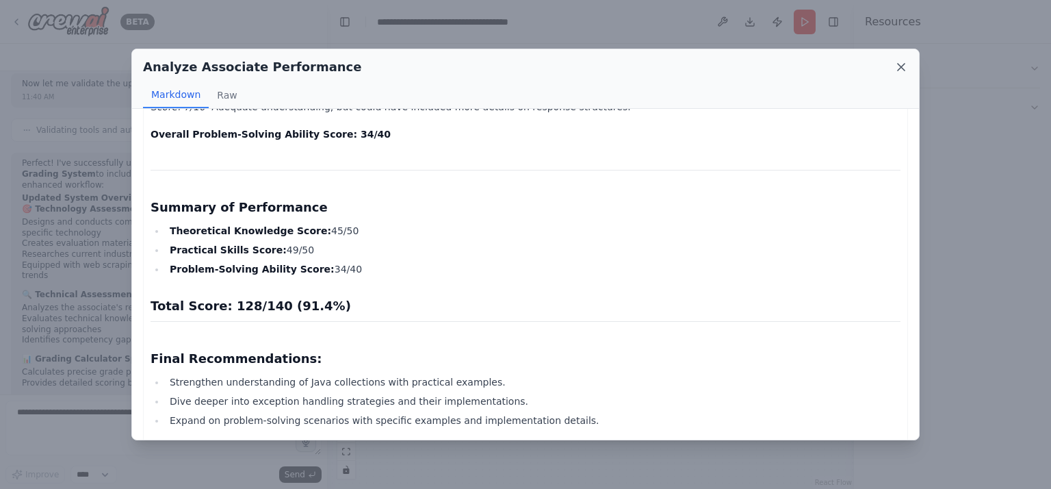
click at [898, 70] on icon at bounding box center [901, 67] width 7 height 7
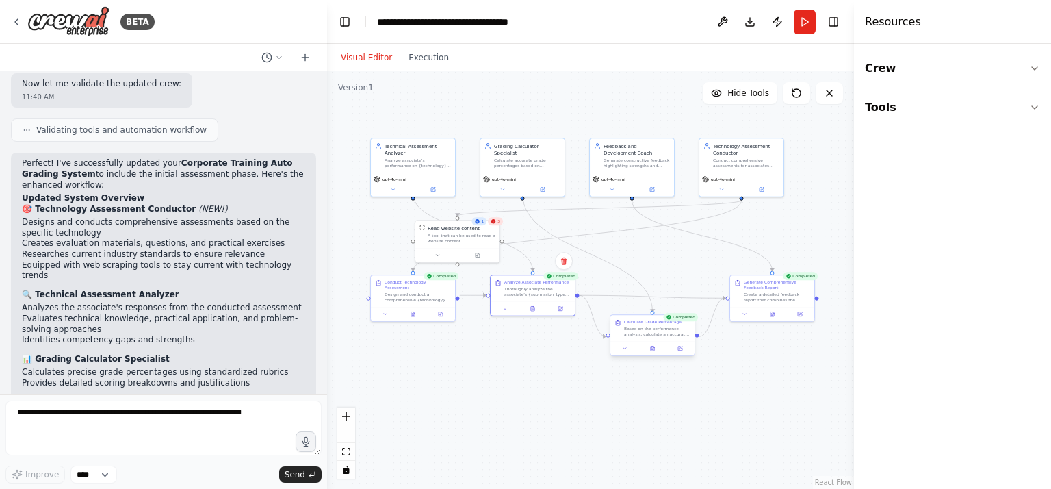
click at [658, 355] on div "Calculate Grade Percentage Based on the performance analysis, calculate an accu…" at bounding box center [653, 335] width 86 height 42
click at [653, 353] on div at bounding box center [652, 348] width 84 height 14
click at [649, 348] on button at bounding box center [652, 348] width 29 height 8
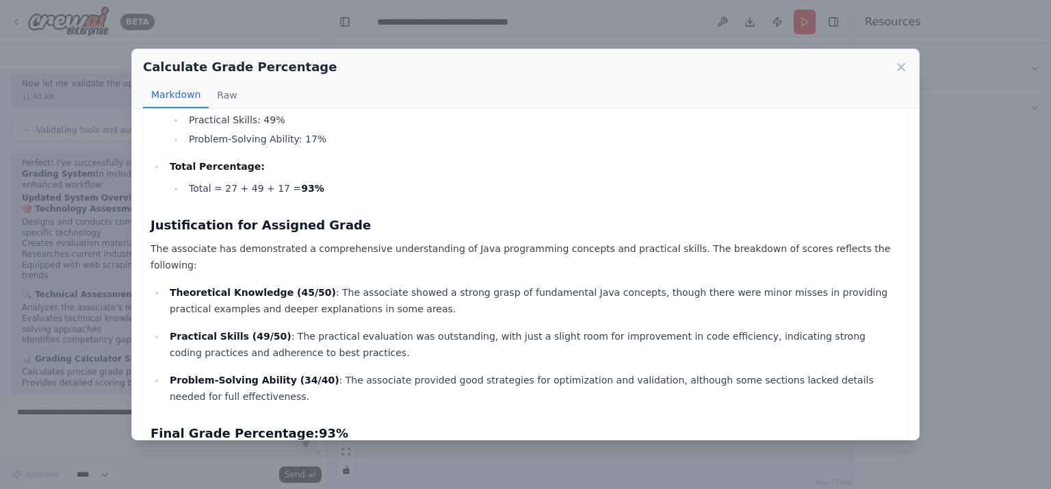
scroll to position [539, 0]
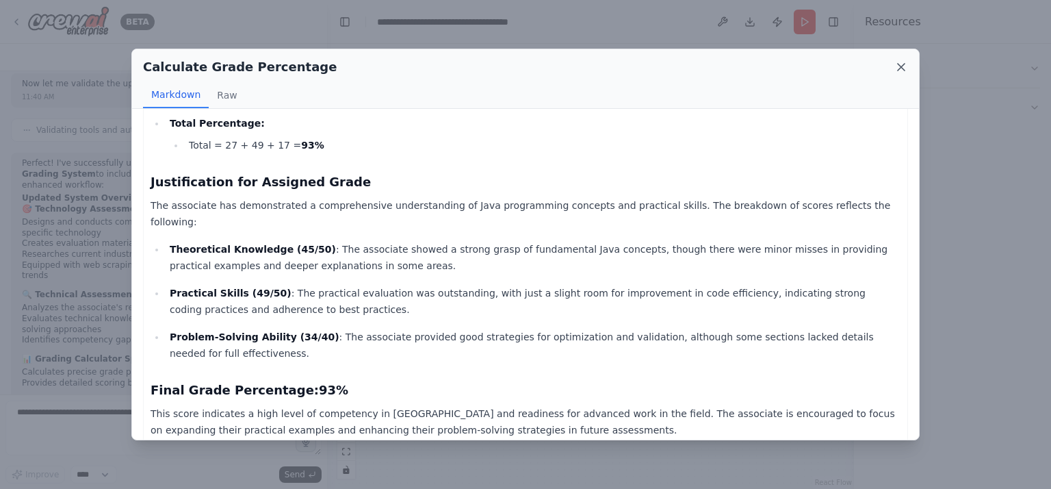
click at [897, 72] on icon at bounding box center [901, 67] width 14 height 14
click at [897, 72] on button "Crew" at bounding box center [952, 68] width 175 height 38
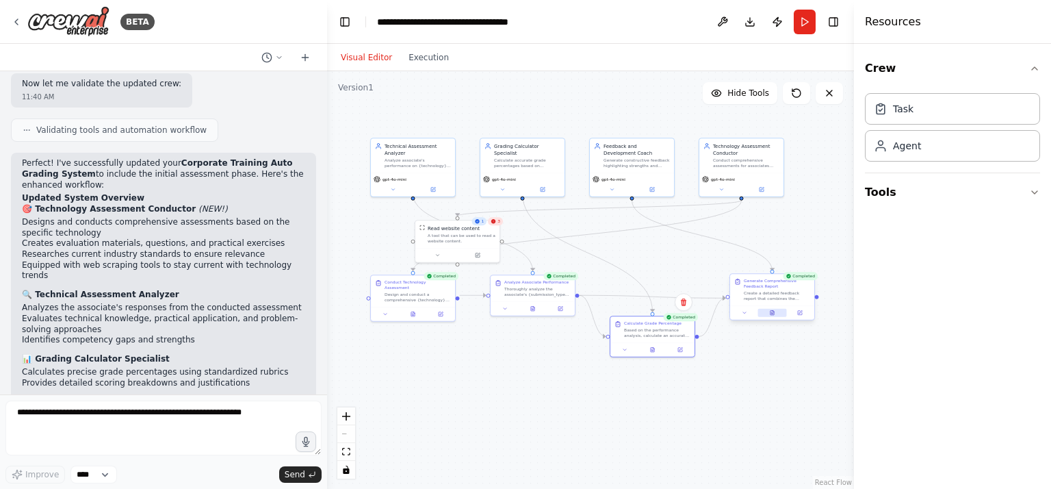
click at [773, 313] on icon at bounding box center [772, 313] width 2 height 0
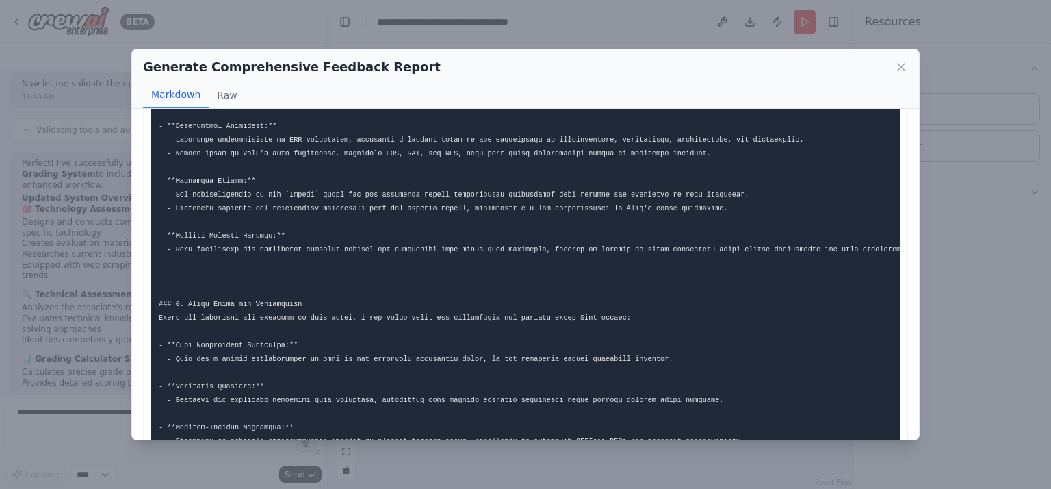
scroll to position [342, 0]
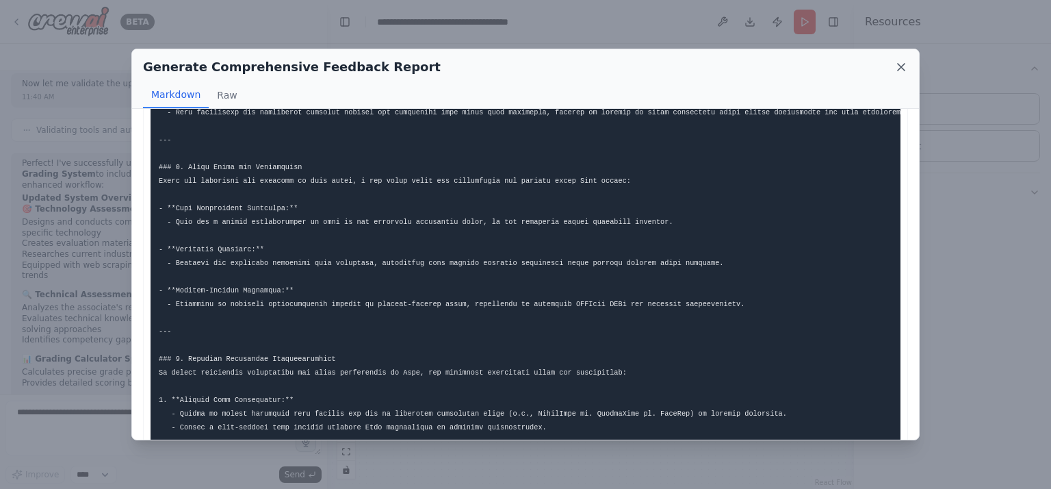
click at [902, 64] on icon at bounding box center [901, 67] width 14 height 14
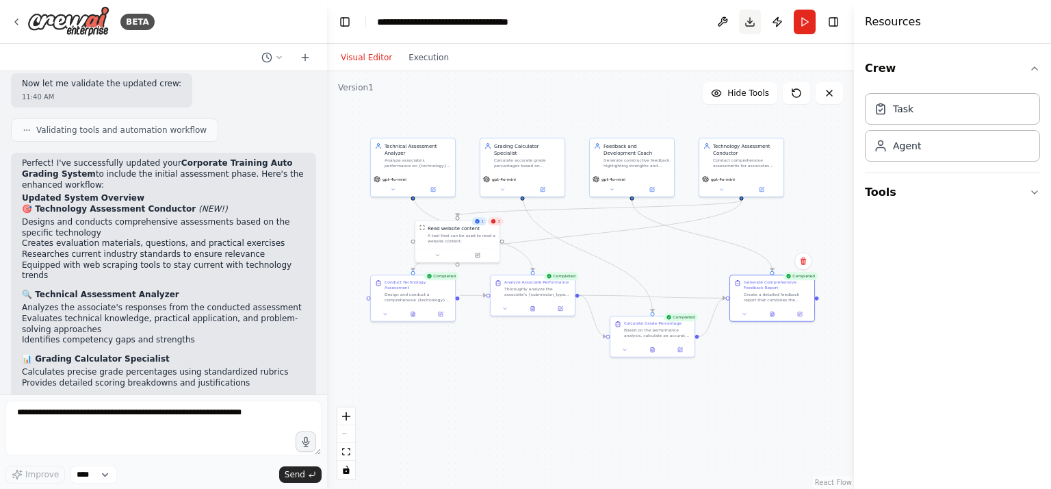
click at [750, 18] on button "Download" at bounding box center [750, 22] width 22 height 25
click at [664, 18] on header "**********" at bounding box center [590, 22] width 527 height 44
click at [776, 18] on button "Publish" at bounding box center [777, 22] width 22 height 25
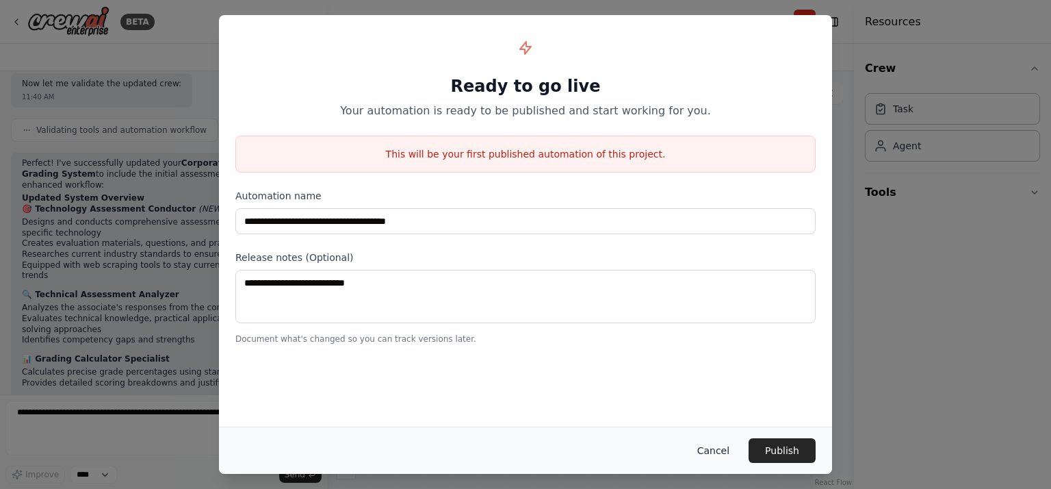
click at [724, 448] on button "Cancel" at bounding box center [713, 450] width 54 height 25
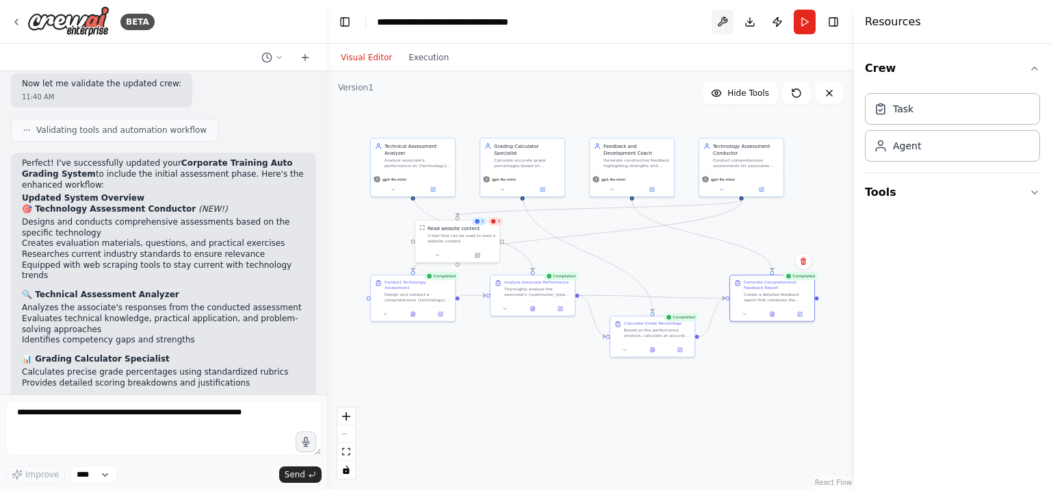
click at [722, 20] on button at bounding box center [723, 22] width 22 height 25
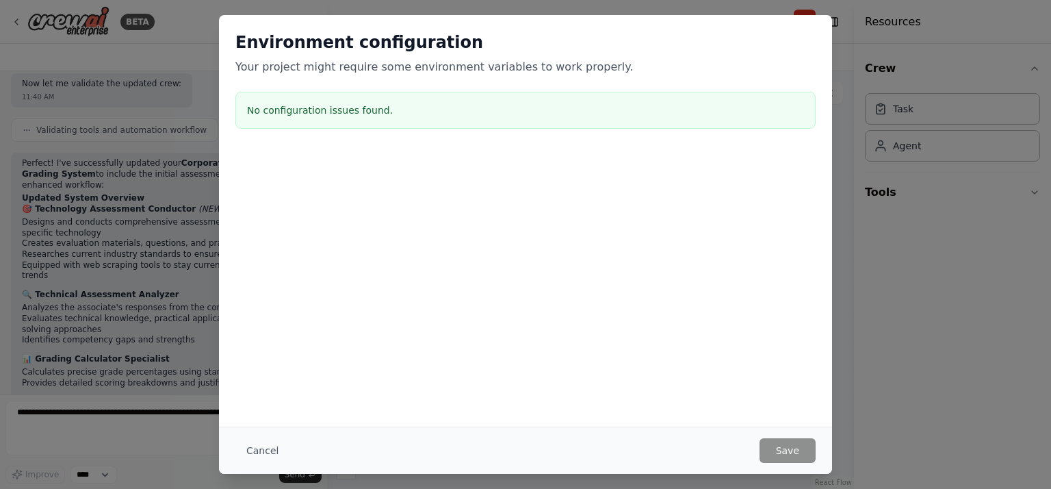
click at [722, 21] on div "Environment configuration Your project might require some environment variables…" at bounding box center [525, 82] width 613 height 135
click at [861, 290] on div "Environment configuration Your project might require some environment variables…" at bounding box center [525, 244] width 1051 height 489
click at [906, 268] on div "Environment configuration Your project might require some environment variables…" at bounding box center [525, 244] width 1051 height 489
click at [250, 445] on button "Cancel" at bounding box center [262, 450] width 54 height 25
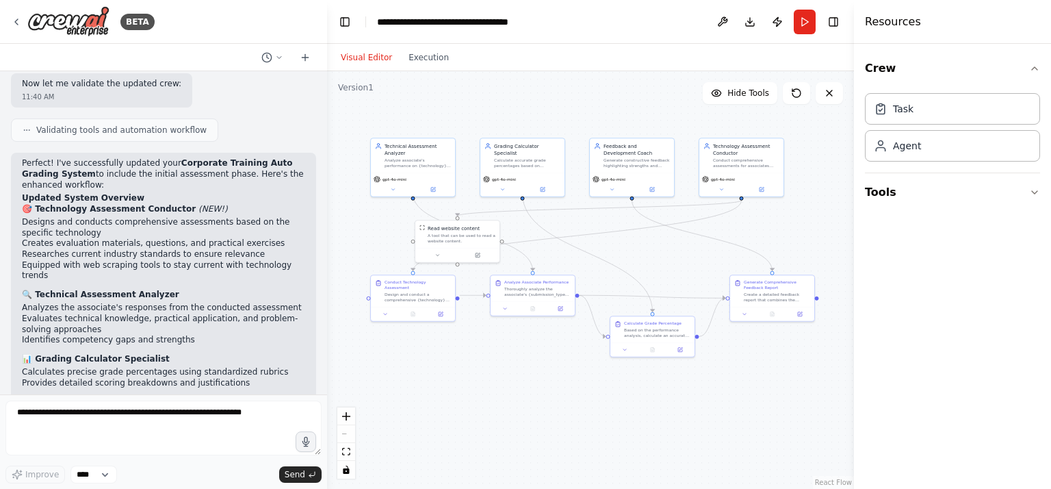
click at [664, 44] on div "Visual Editor Execution" at bounding box center [590, 57] width 527 height 27
click at [794, 92] on icon at bounding box center [796, 93] width 11 height 11
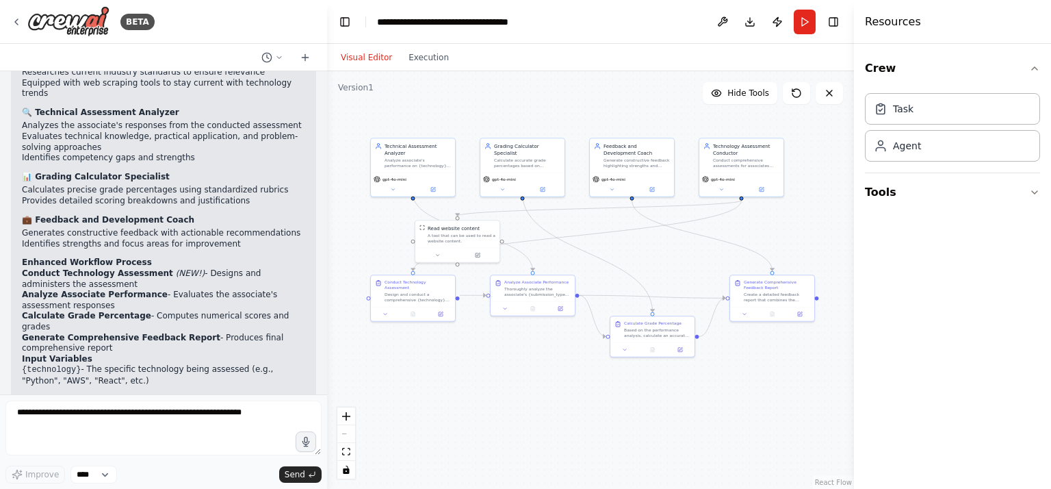
scroll to position [2738, 0]
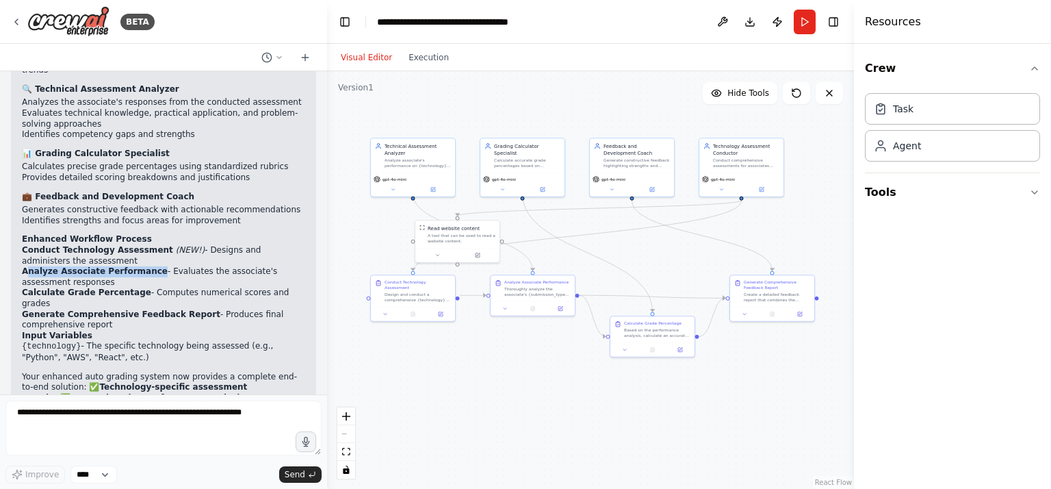
drag, startPoint x: 25, startPoint y: 174, endPoint x: 140, endPoint y: 178, distance: 115.0
click at [140, 266] on strong "Analyze Associate Performance" at bounding box center [95, 271] width 146 height 10
drag, startPoint x: 21, startPoint y: 200, endPoint x: 129, endPoint y: 196, distance: 108.2
click at [129, 196] on div "Perfect! I've successfully updated your Corporate Training Auto Grading System …" at bounding box center [163, 217] width 305 height 541
drag, startPoint x: 20, startPoint y: 211, endPoint x: 178, endPoint y: 211, distance: 158.1
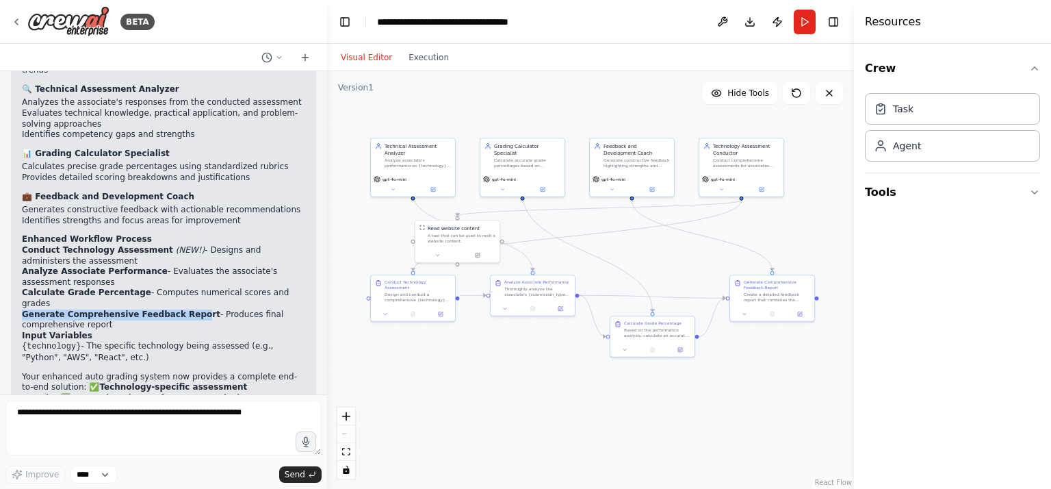
click at [178, 211] on div "Perfect! I've successfully updated your Corporate Training Auto Grading System …" at bounding box center [163, 217] width 305 height 541
click at [380, 309] on button at bounding box center [385, 313] width 23 height 8
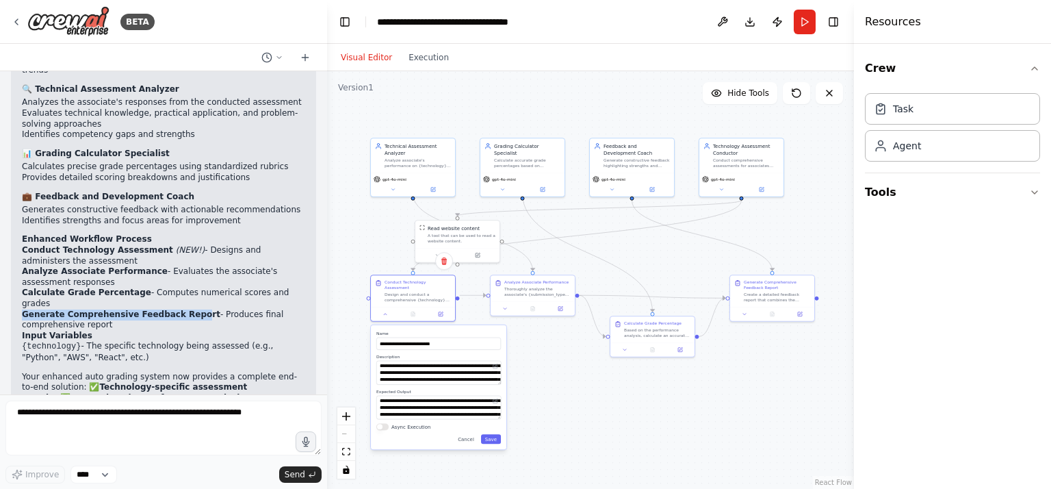
click at [589, 422] on div ".deletable-edge-delete-btn { width: 20px; height: 20px; border: 0px solid #ffff…" at bounding box center [590, 279] width 527 height 417
click at [386, 314] on div "Conduct Technology Assessment Design and conduct a comprehensive {technology} a…" at bounding box center [413, 296] width 86 height 47
click at [386, 311] on div at bounding box center [413, 312] width 84 height 14
click at [470, 434] on button "Cancel" at bounding box center [466, 439] width 25 height 10
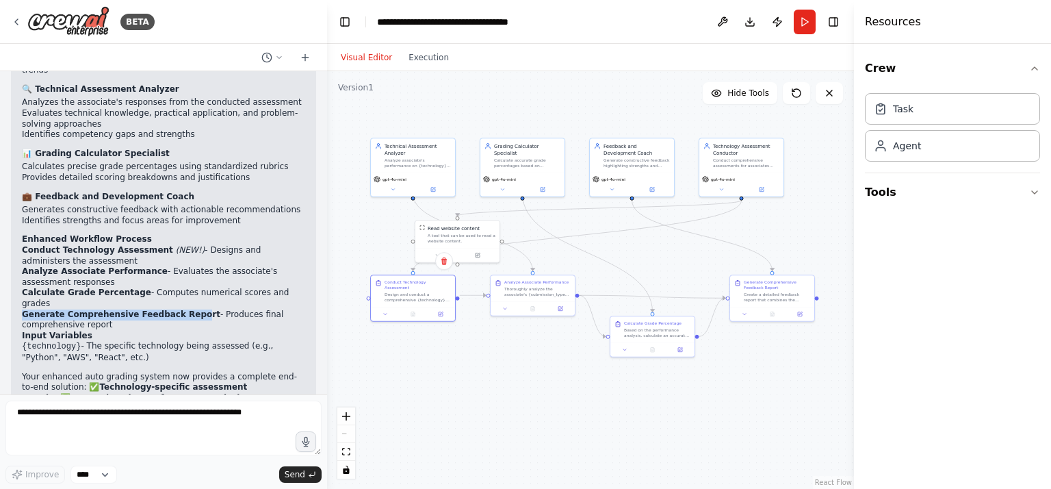
click at [544, 424] on div ".deletable-edge-delete-btn { width: 20px; height: 20px; border: 0px solid #ffff…" at bounding box center [590, 279] width 527 height 417
click at [392, 184] on button at bounding box center [393, 188] width 39 height 8
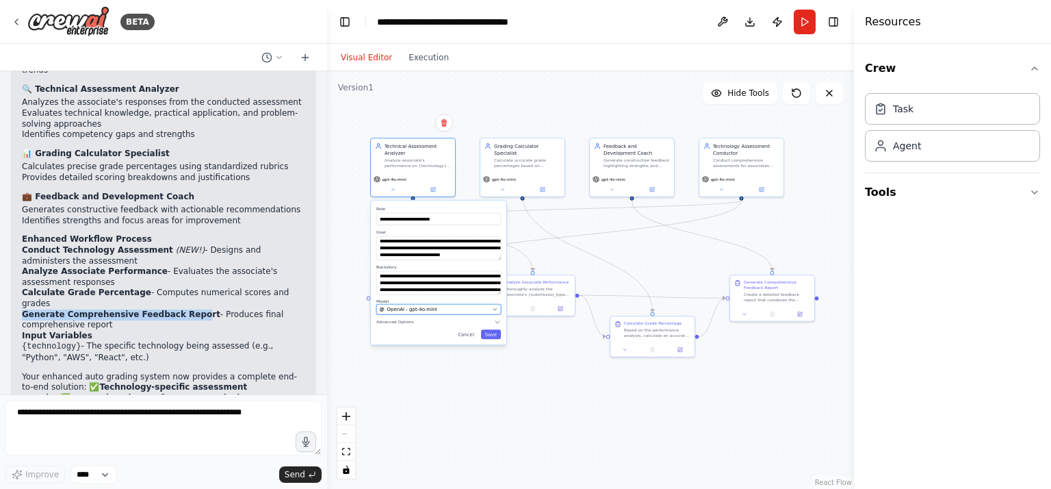
click at [493, 307] on icon "button" at bounding box center [495, 309] width 5 height 5
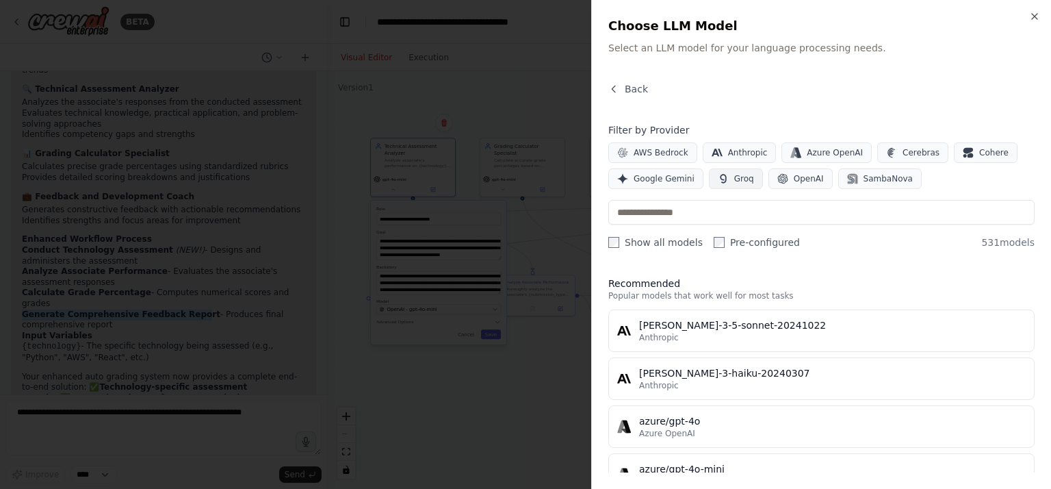
click at [721, 178] on icon "button" at bounding box center [723, 178] width 11 height 11
click at [447, 426] on div at bounding box center [525, 244] width 1051 height 489
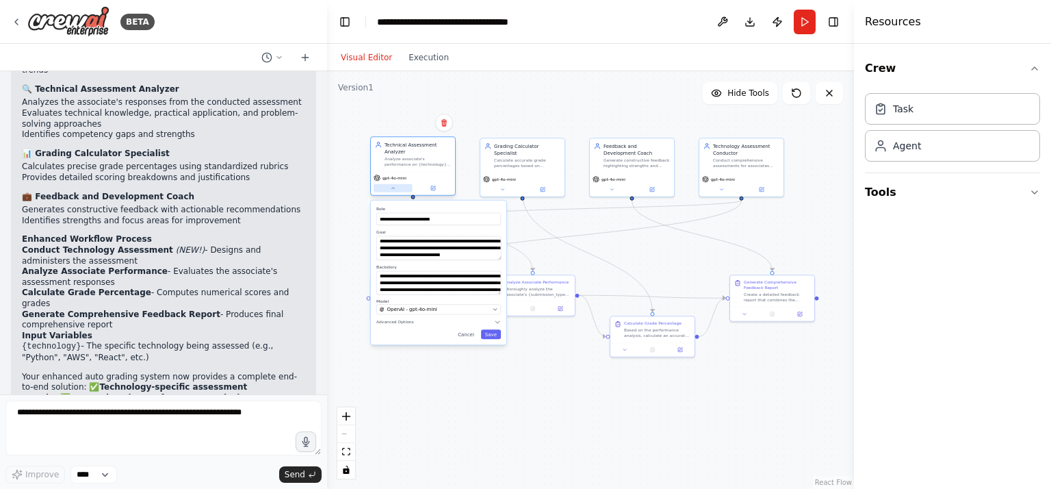
click at [397, 184] on button at bounding box center [393, 188] width 39 height 8
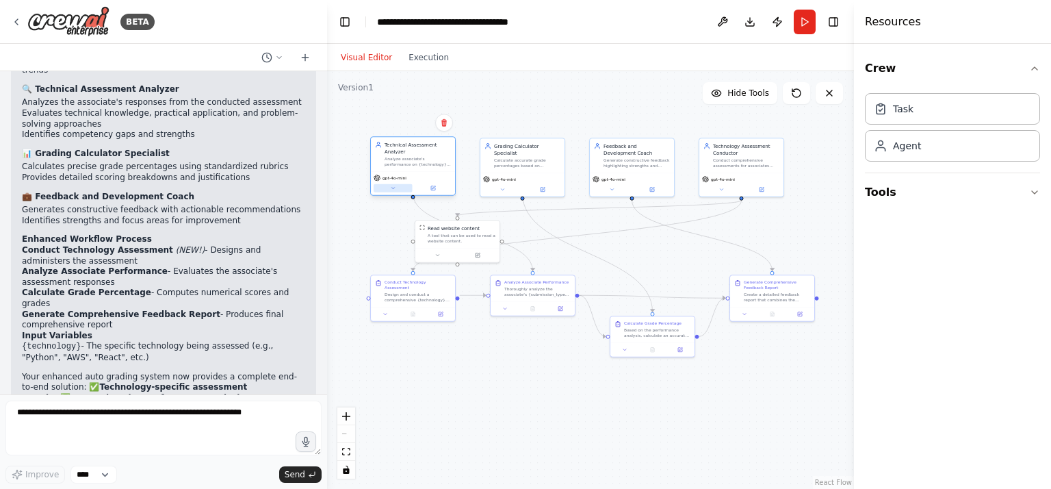
click at [393, 185] on icon at bounding box center [392, 187] width 5 height 5
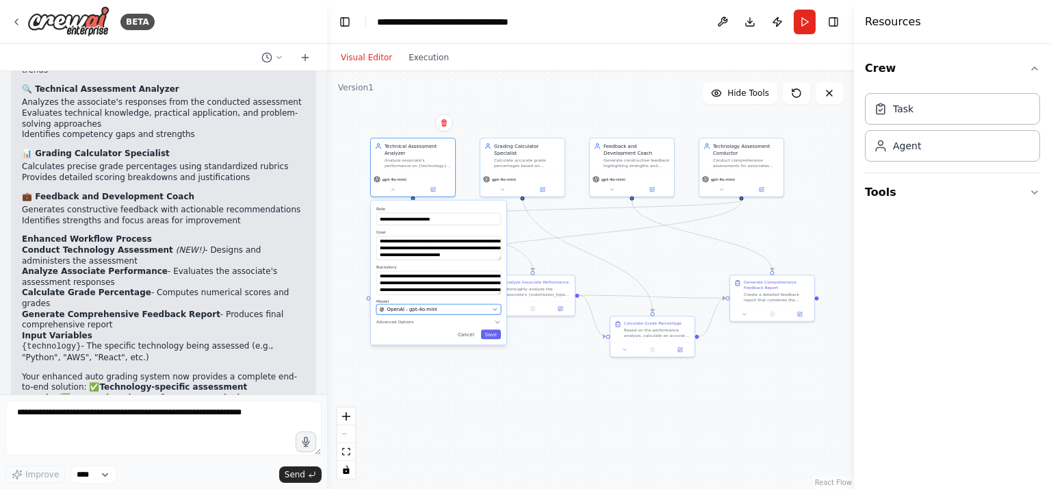
click at [463, 306] on div "OpenAI - gpt-4o-mini" at bounding box center [435, 309] width 110 height 7
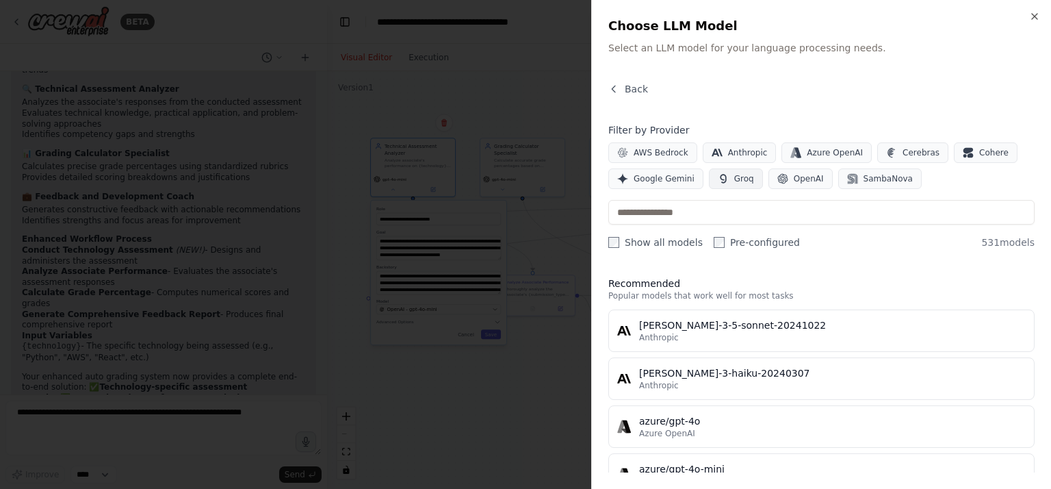
click at [734, 179] on span "Groq" at bounding box center [744, 178] width 20 height 11
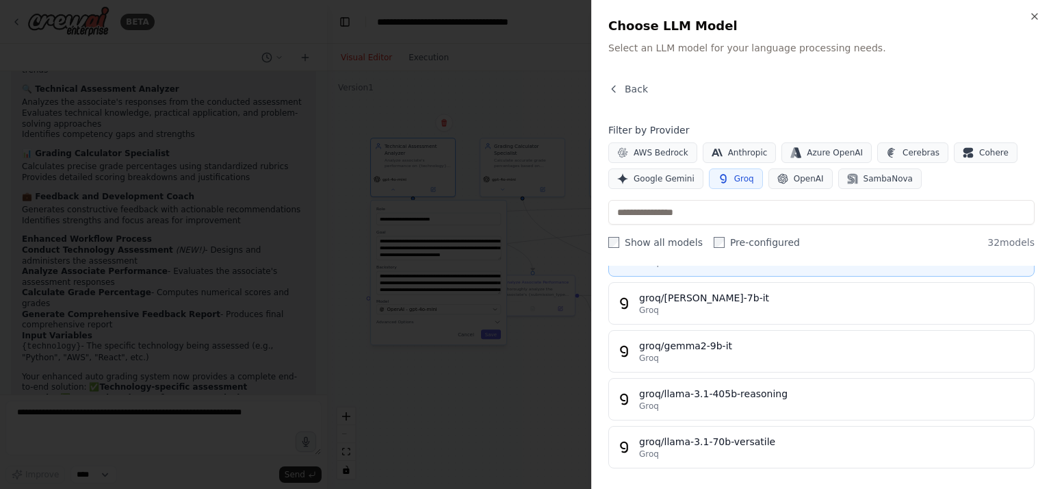
scroll to position [137, 0]
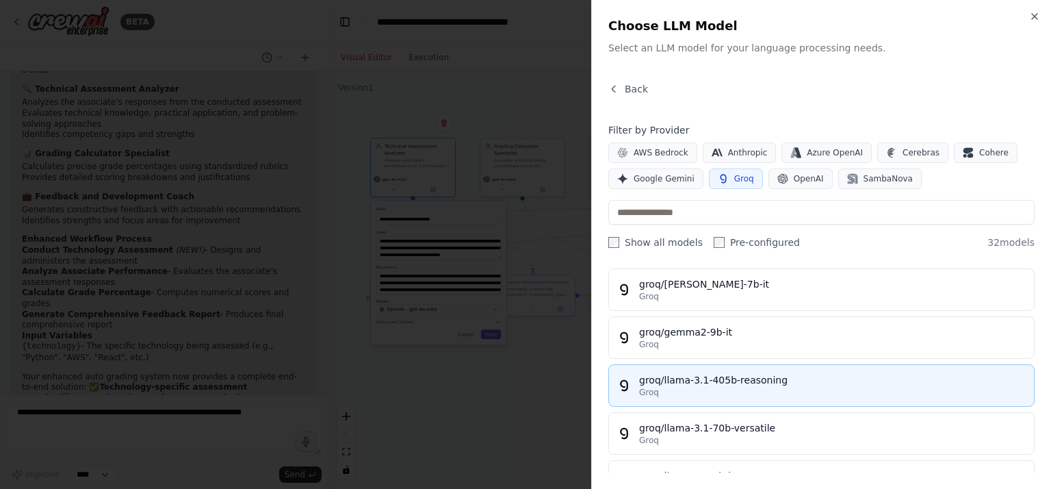
click at [739, 376] on div "groq/llama-3.1-405b-reasoning" at bounding box center [832, 380] width 387 height 14
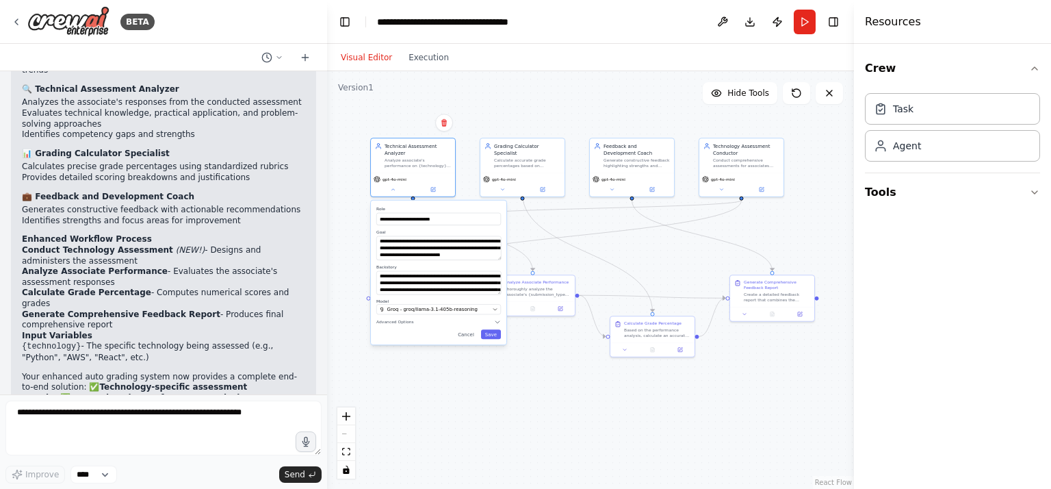
click at [498, 333] on div "**********" at bounding box center [438, 272] width 135 height 144
click at [493, 329] on button "Save" at bounding box center [491, 334] width 20 height 10
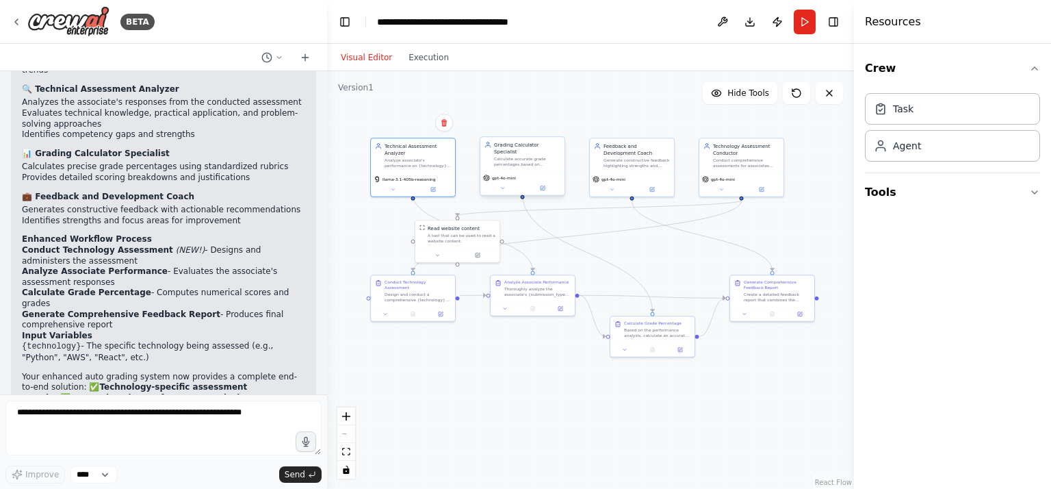
click at [508, 176] on div "gpt-4o-mini" at bounding box center [522, 183] width 84 height 24
click at [506, 184] on button at bounding box center [502, 188] width 39 height 8
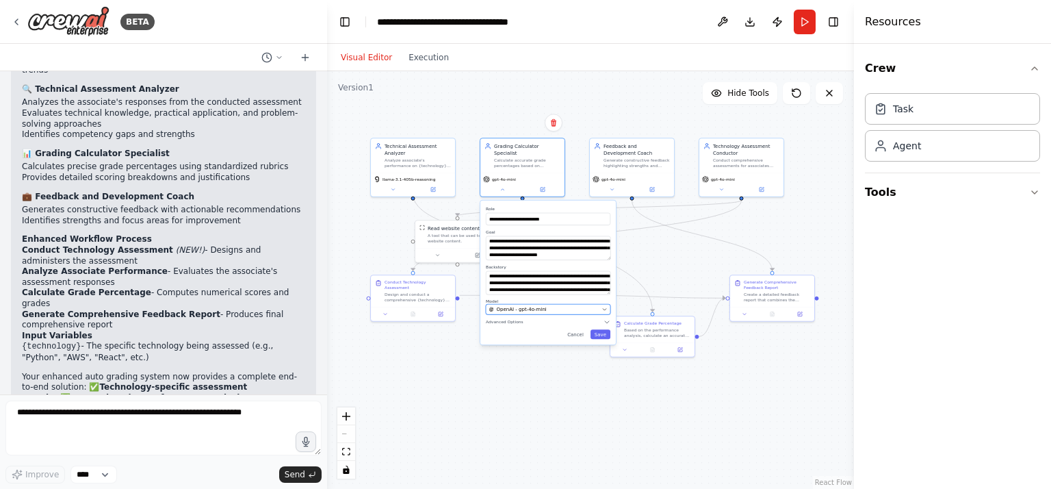
click at [527, 306] on span "OpenAI - gpt-4o-mini" at bounding box center [522, 309] width 50 height 7
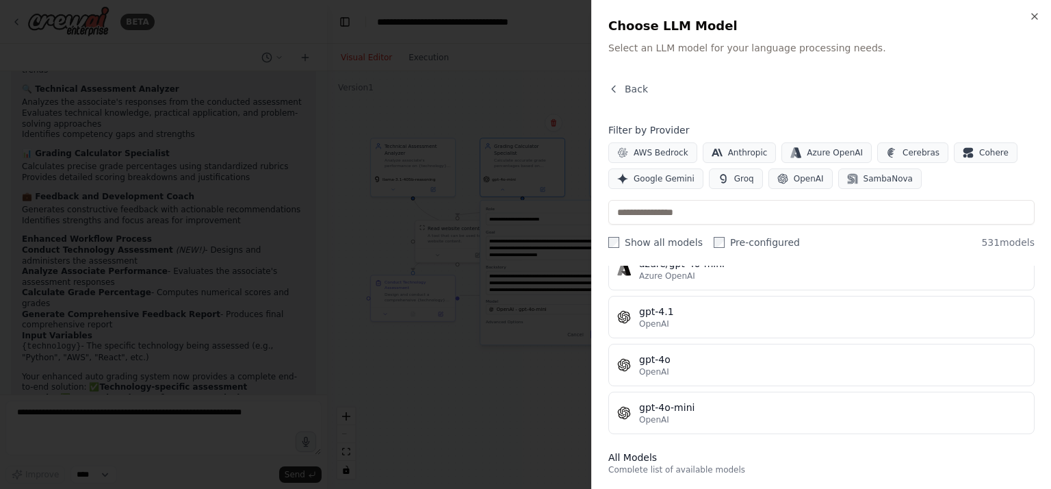
scroll to position [68, 0]
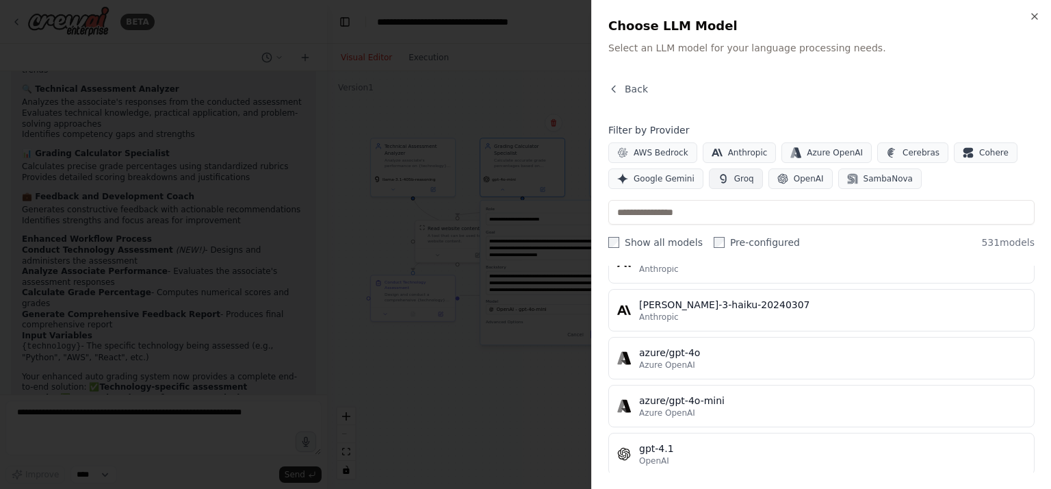
click at [737, 173] on span "Groq" at bounding box center [744, 178] width 20 height 11
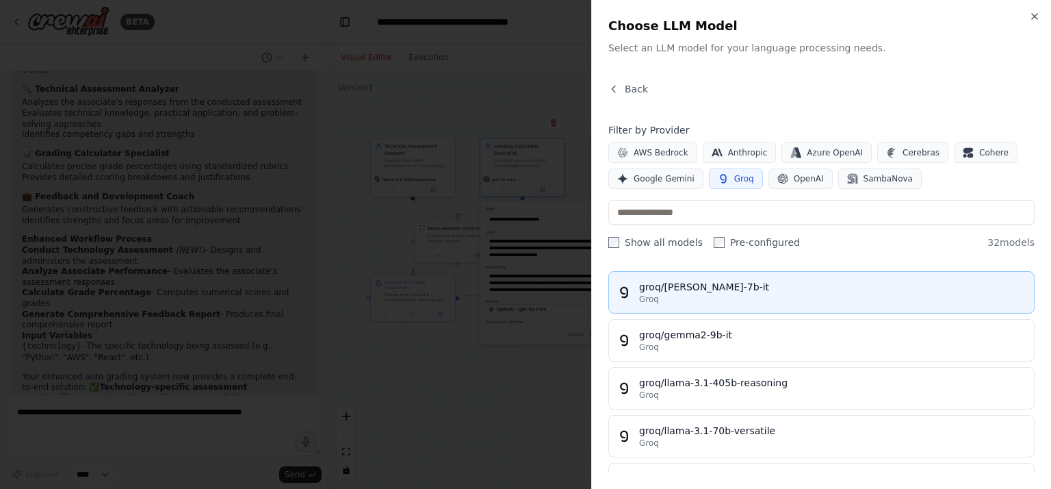
scroll to position [137, 0]
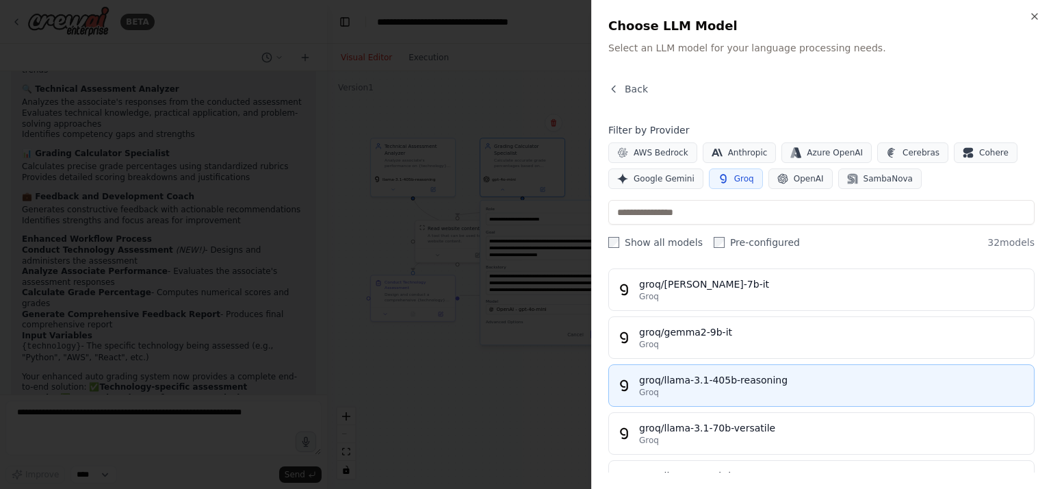
click at [760, 374] on div "groq/llama-3.1-405b-reasoning" at bounding box center [832, 380] width 387 height 14
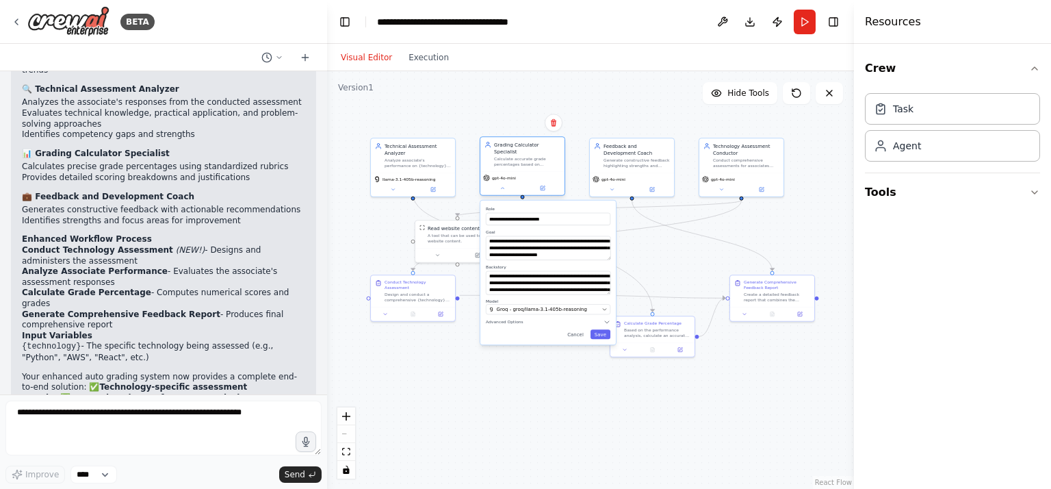
click at [506, 175] on span "gpt-4o-mini" at bounding box center [504, 177] width 24 height 5
click at [504, 185] on icon at bounding box center [501, 187] width 5 height 5
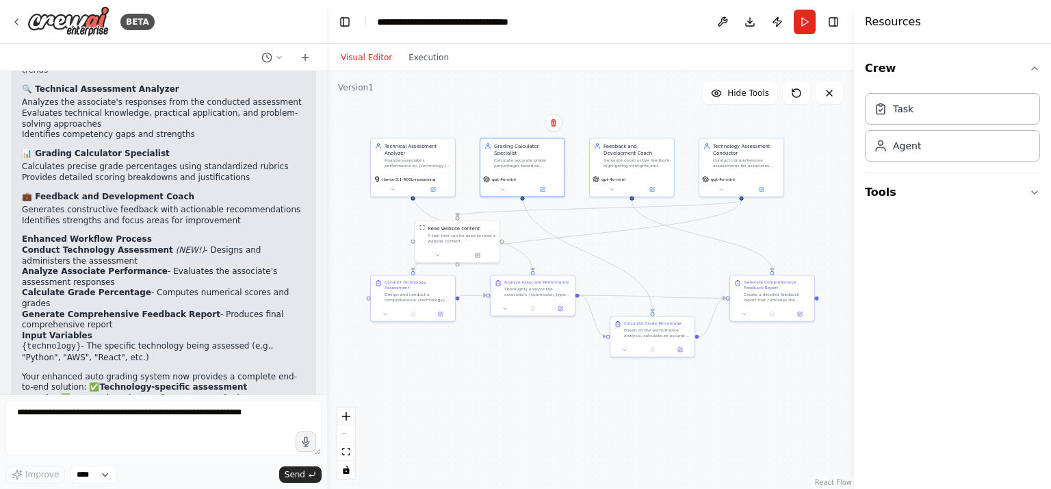
click at [553, 404] on div ".deletable-edge-delete-btn { width: 20px; height: 20px; border: 0px solid #ffff…" at bounding box center [590, 279] width 527 height 417
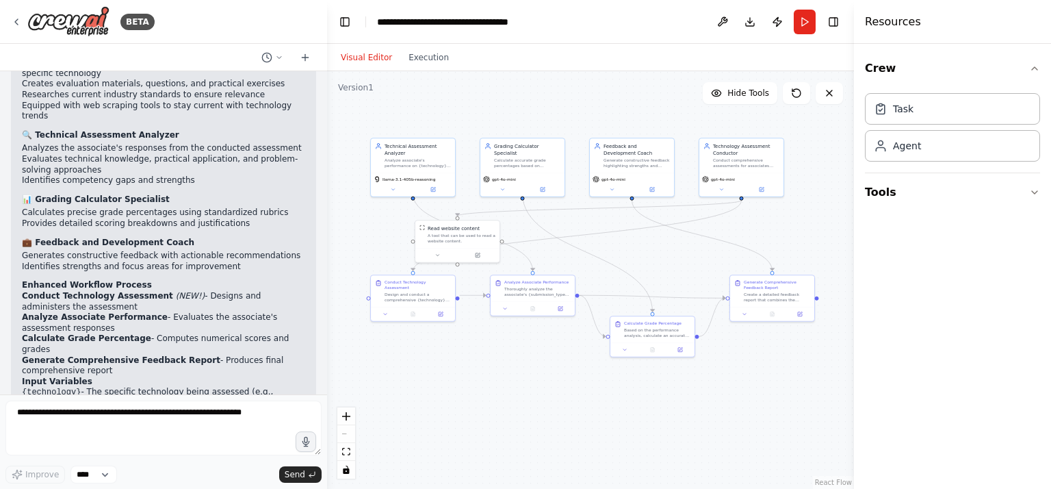
scroll to position [2669, 0]
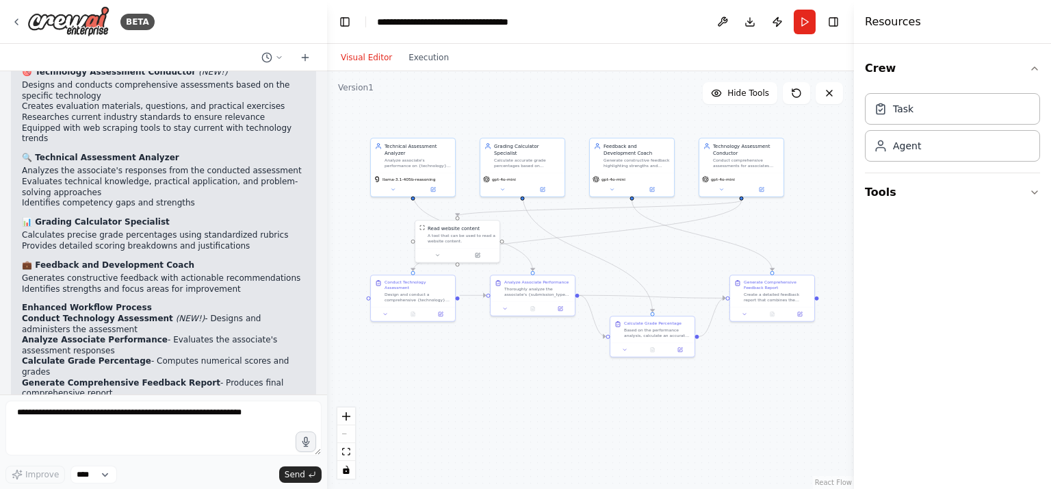
drag, startPoint x: 24, startPoint y: 211, endPoint x: 157, endPoint y: 327, distance: 177.0
click at [157, 327] on div "Perfect! I've successfully updated your Corporate Training Auto Grading System …" at bounding box center [163, 279] width 283 height 517
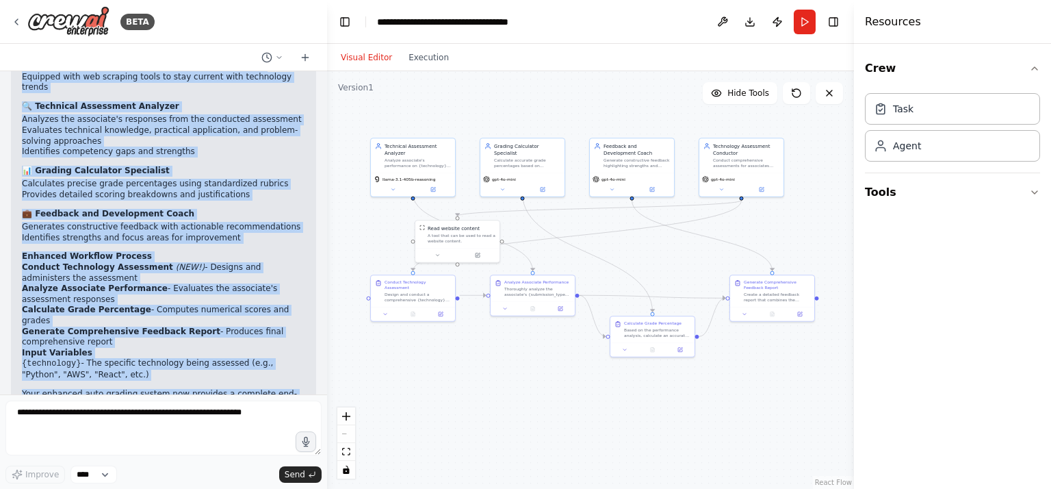
scroll to position [2738, 0]
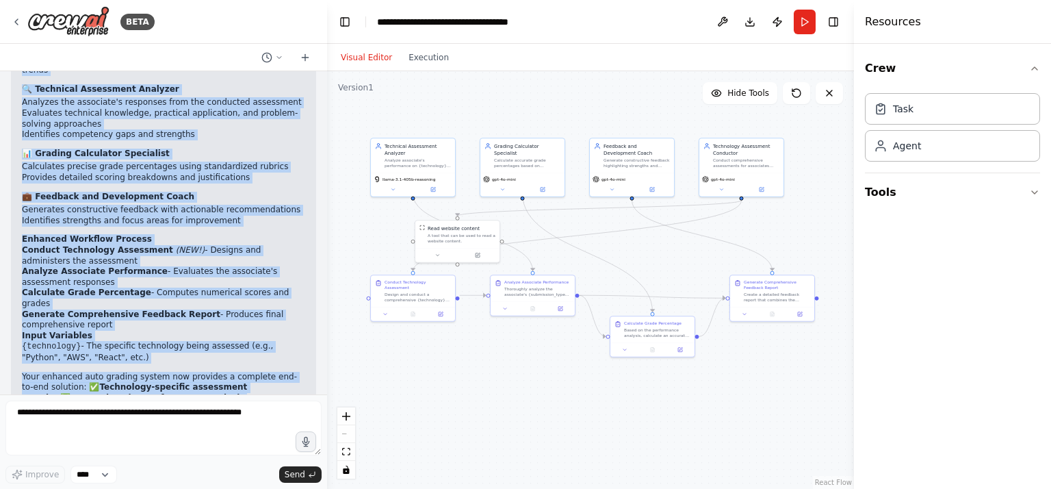
drag, startPoint x: 34, startPoint y: 123, endPoint x: 264, endPoint y: 359, distance: 330.0
click at [264, 359] on div "Perfect! I've successfully updated your Corporate Training Auto Grading System …" at bounding box center [163, 211] width 283 height 517
copy div "Technology Assessment Conductor (NEW!) Designs and conducts comprehensive asses…"
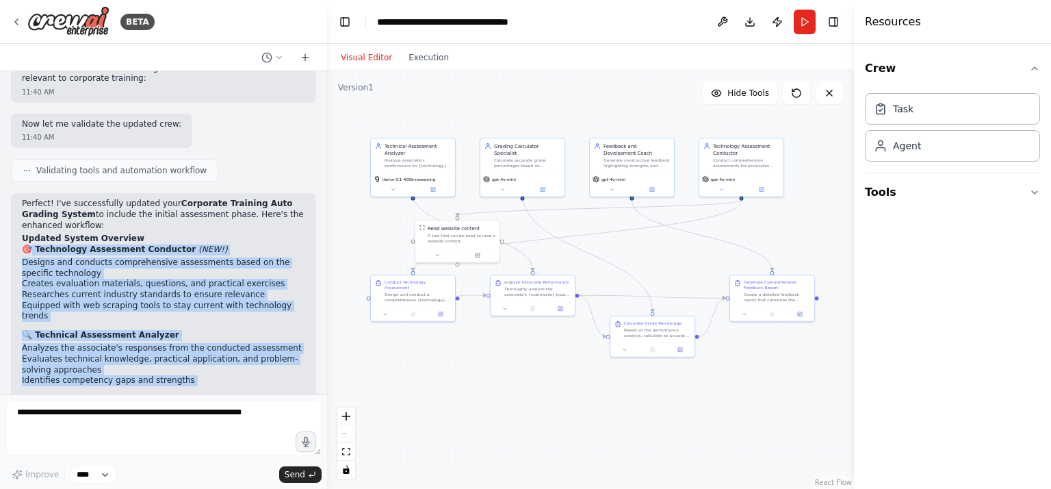
scroll to position [2464, 0]
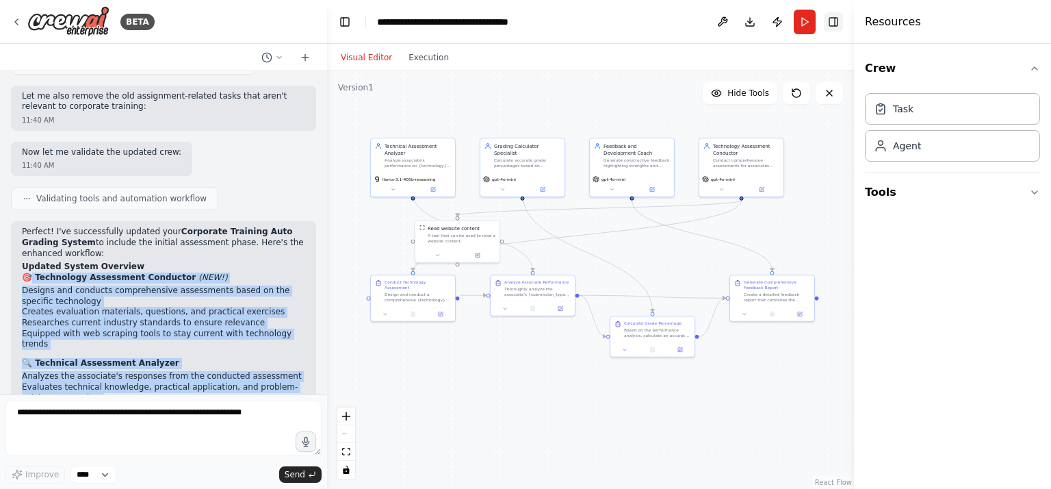
click at [829, 16] on button "Toggle Right Sidebar" at bounding box center [833, 21] width 19 height 19
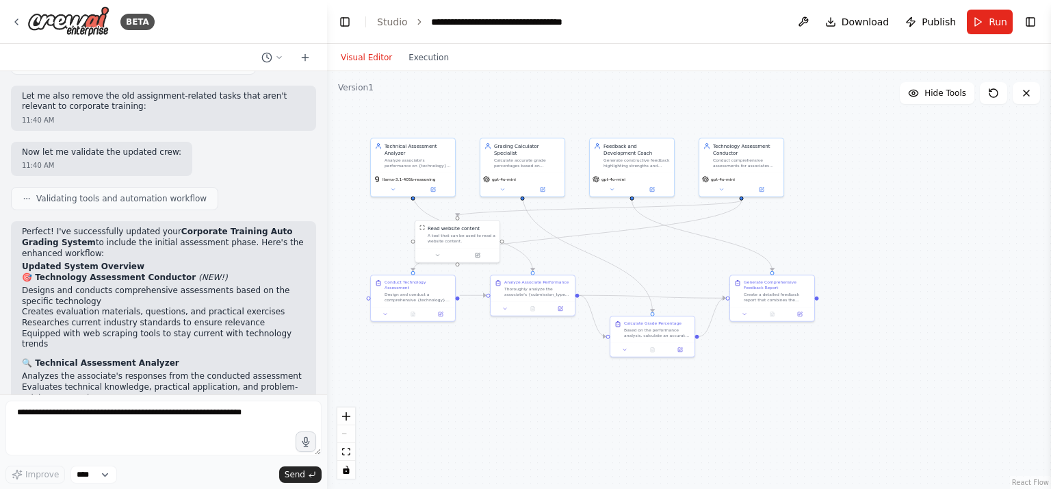
click at [159, 226] on p "Perfect! I've successfully updated your Corporate Training Auto Grading System …" at bounding box center [163, 242] width 283 height 32
click at [164, 226] on p "Perfect! I've successfully updated your Corporate Training Auto Grading System …" at bounding box center [163, 242] width 283 height 32
click at [179, 261] on h2 "Updated System Overview" at bounding box center [163, 266] width 283 height 11
drag, startPoint x: 161, startPoint y: 148, endPoint x: 48, endPoint y: 160, distance: 113.5
click at [48, 226] on p "Perfect! I've successfully updated your Corporate Training Auto Grading System …" at bounding box center [163, 242] width 283 height 32
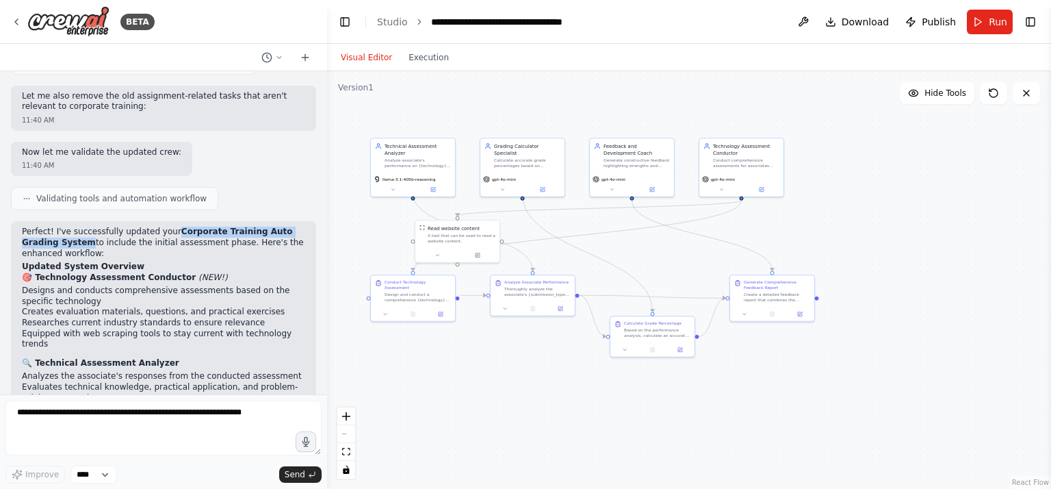
copy strong "Corporate Training Auto Grading System"
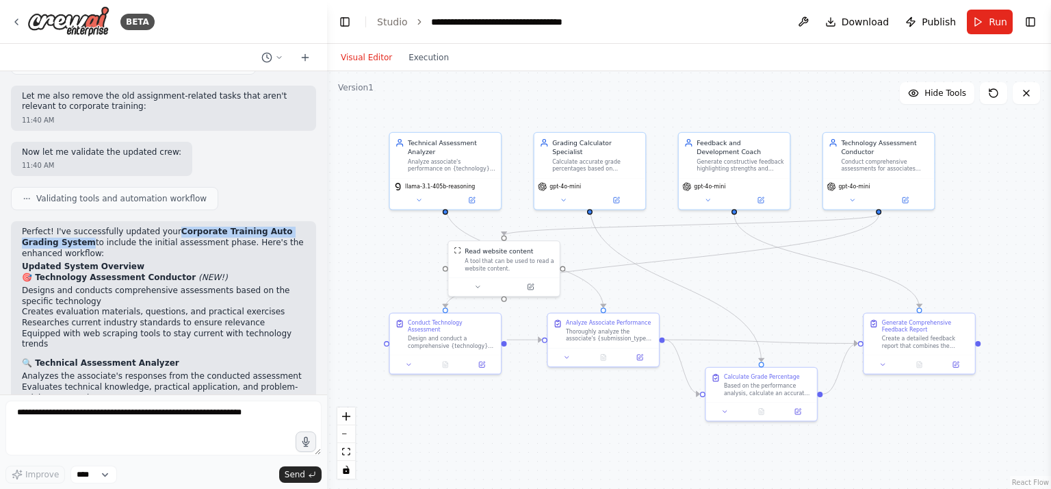
drag, startPoint x: 465, startPoint y: 378, endPoint x: 525, endPoint y: 446, distance: 90.6
click at [525, 446] on div ".deletable-edge-delete-btn { width: 20px; height: 20px; border: 0px solid #ffff…" at bounding box center [689, 279] width 724 height 417
click at [348, 452] on icon "fit view" at bounding box center [346, 451] width 8 height 8
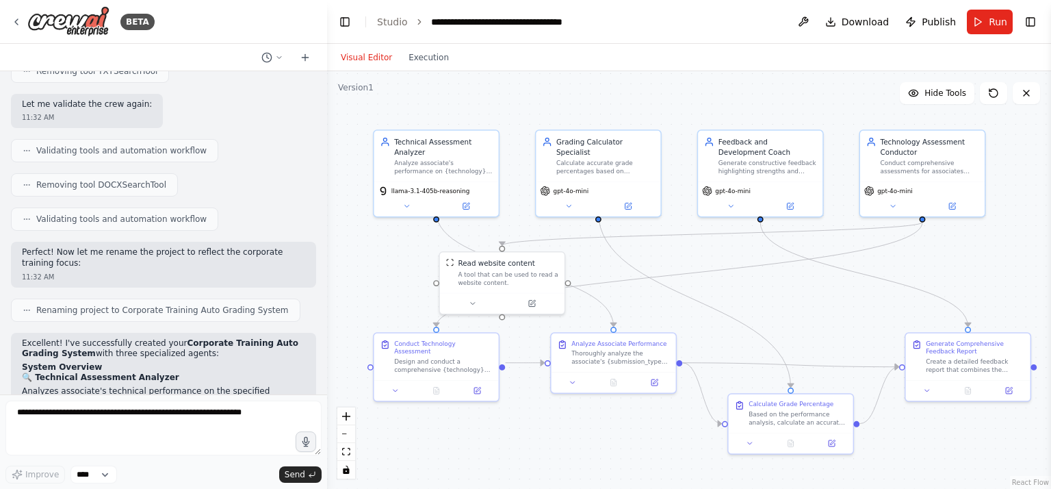
scroll to position [1369, 0]
